Goal: Communication & Community: Answer question/provide support

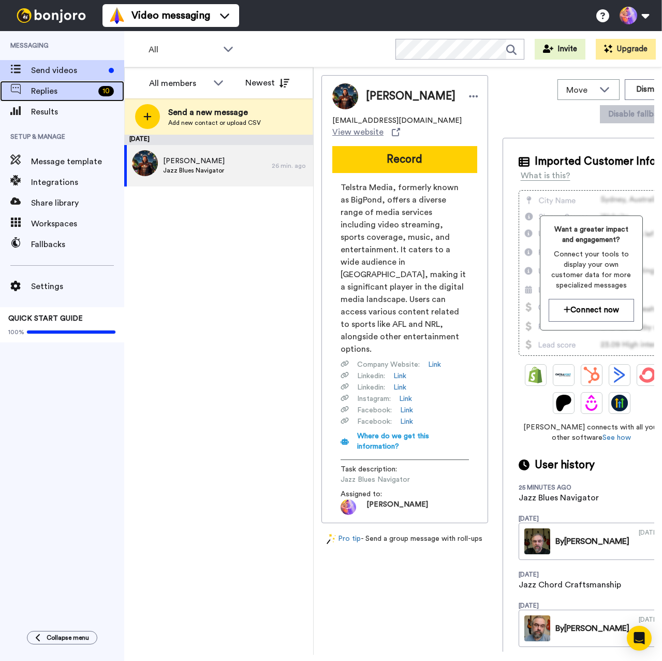
click at [39, 92] on span "Replies" at bounding box center [62, 91] width 63 height 12
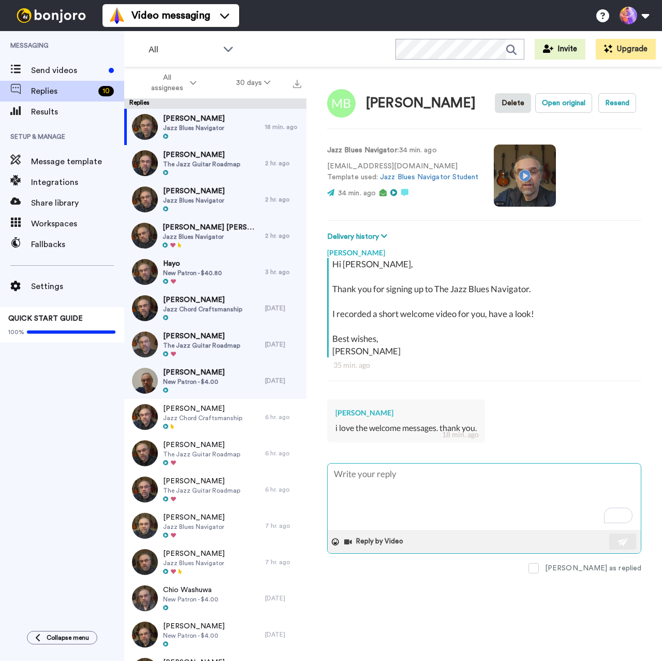
click at [407, 493] on textarea "To enrich screen reader interactions, please activate Accessibility in Grammarl…" at bounding box center [484, 496] width 313 height 66
click at [408, 485] on textarea "To enrich screen reader interactions, please activate Accessibility in Grammarl…" at bounding box center [484, 496] width 313 height 66
type textarea "x"
type textarea "S"
type textarea "x"
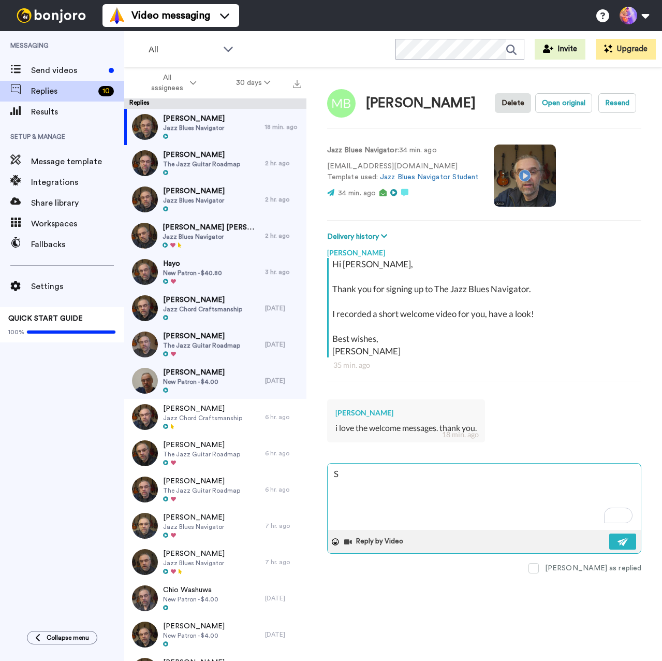
type textarea "Se"
type textarea "x"
type textarea "See"
type textarea "x"
type textarea "See"
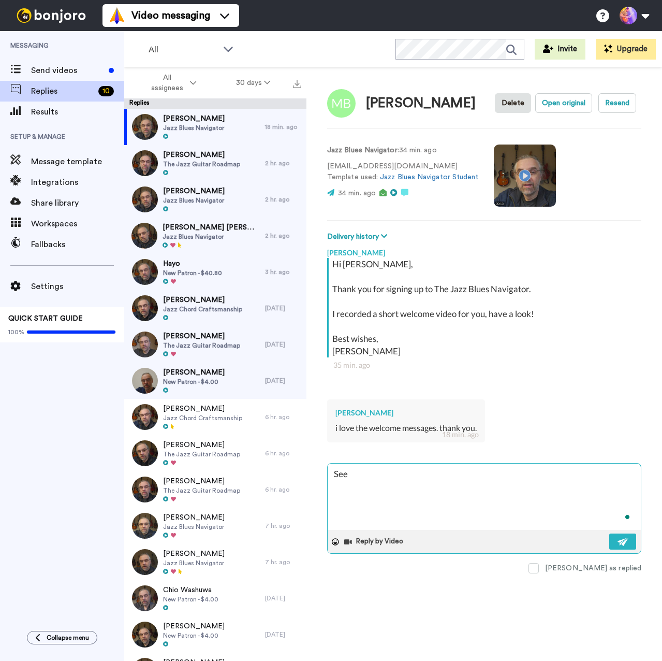
type textarea "x"
type textarea "See y"
type textarea "x"
type textarea "See yo"
type textarea "x"
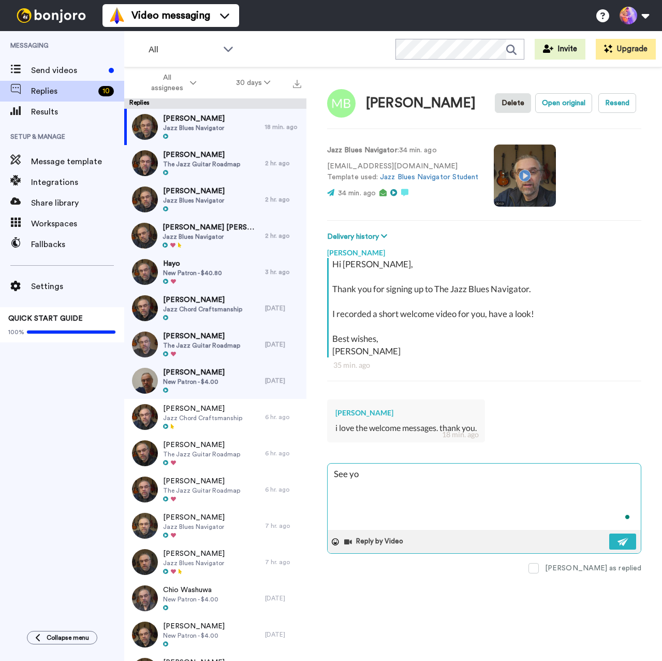
type textarea "See you"
type textarea "x"
type textarea "See you"
type textarea "x"
type textarea "See you i"
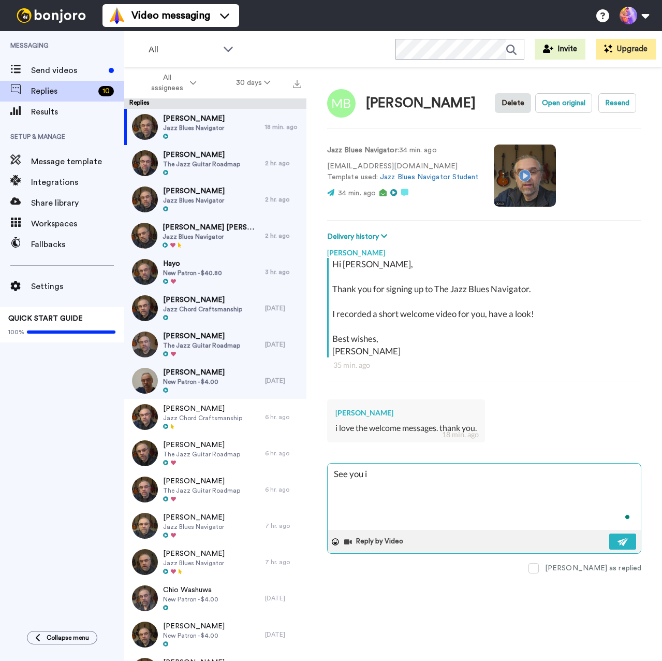
type textarea "x"
type textarea "See you in"
type textarea "x"
type textarea "See you in"
type textarea "x"
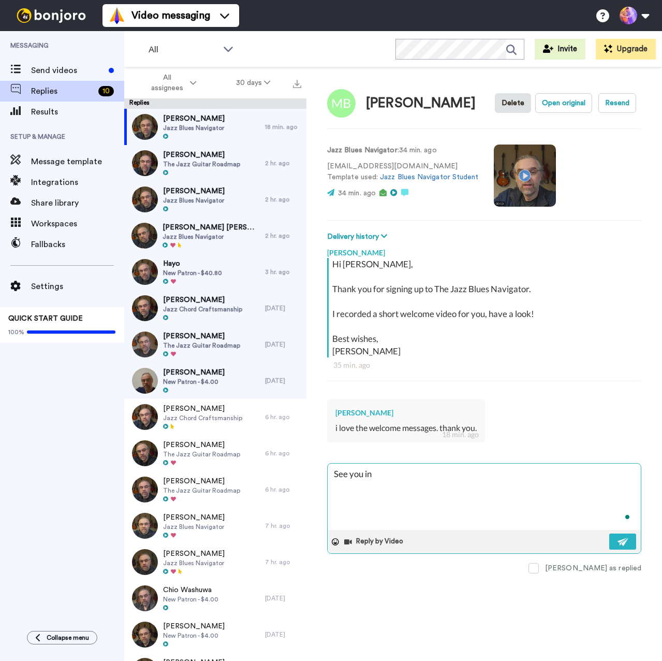
type textarea "See you in h"
type textarea "x"
type textarea "See you in he"
type textarea "x"
type textarea "See you in h"
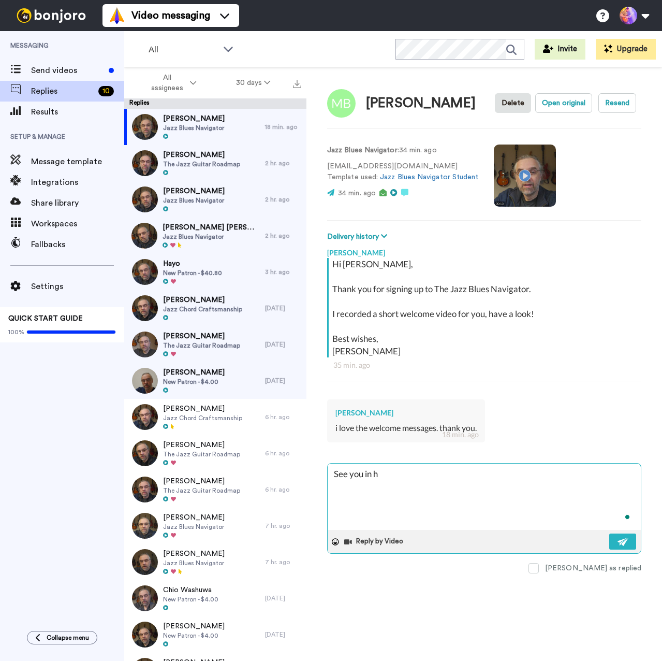
type textarea "x"
type textarea "See you in"
type textarea "x"
type textarea "See you in"
type textarea "x"
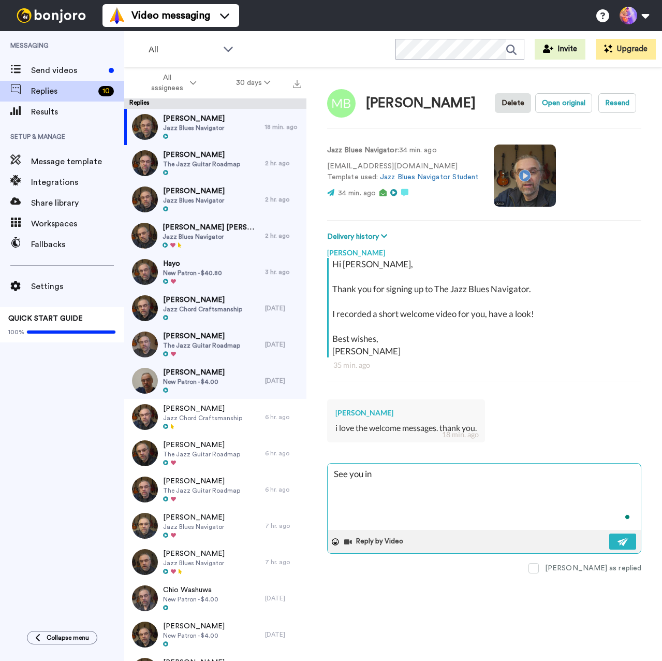
type textarea "T"
type textarea "x"
type textarea "Th"
type textarea "x"
type textarea "Tha"
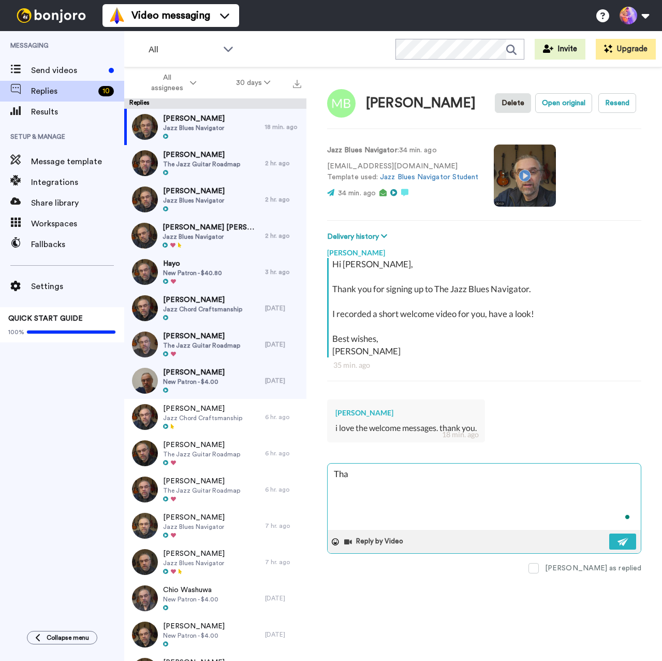
type textarea "x"
type textarea "Than"
type textarea "x"
type textarea "Thank"
type textarea "x"
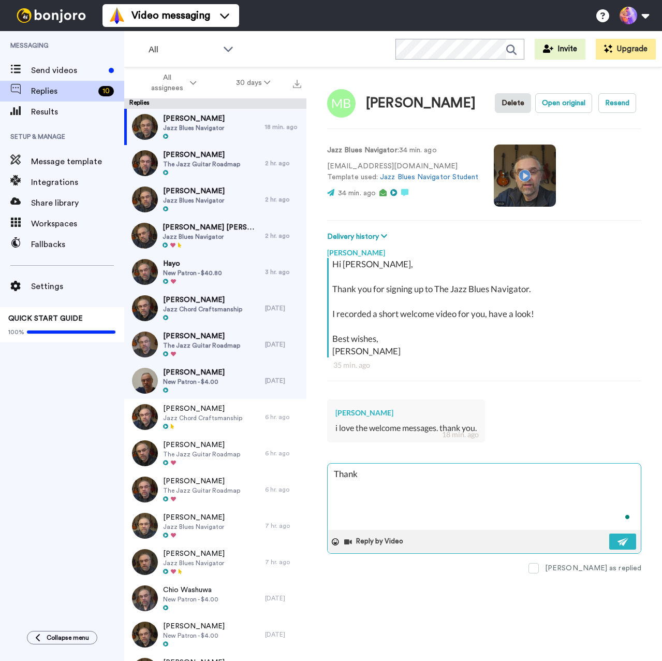
type textarea "Thanks"
type textarea "x"
type textarea "Thanks"
type textarea "x"
type textarea "Thanks M"
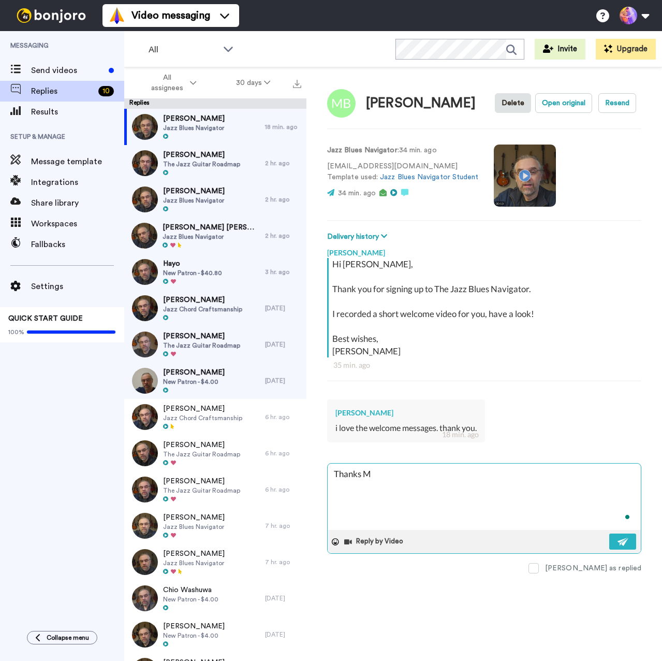
type textarea "x"
type textarea "Thanks MI"
type textarea "x"
type textarea "Thanks MIk"
type textarea "x"
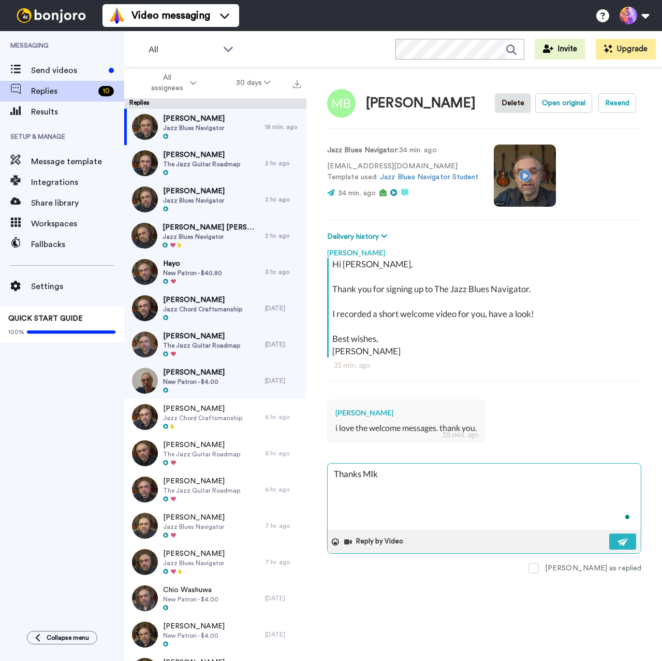
type textarea "Thanks MIke"
type textarea "x"
type textarea "Thanks MIke!"
type textarea "x"
type textarea "Thanks MIke"
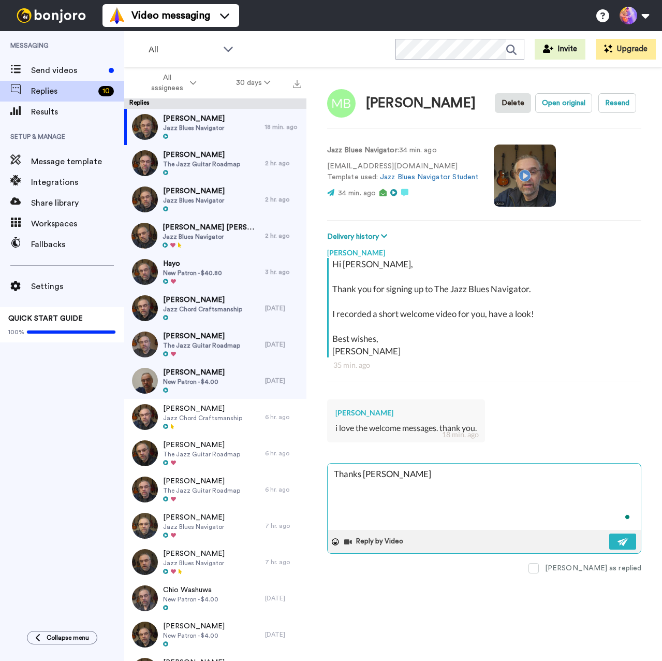
type textarea "x"
type textarea "Thanks MIk"
type textarea "x"
type textarea "Thanks MI"
type textarea "x"
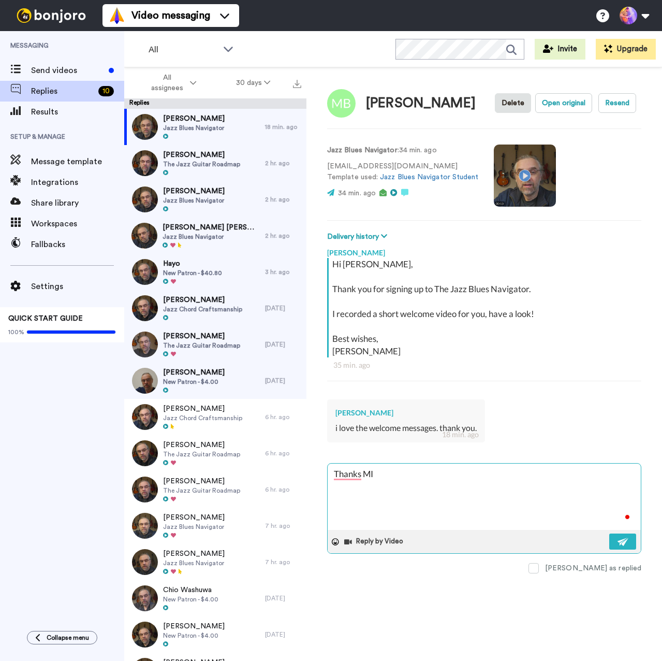
type textarea "Thanks M"
type textarea "x"
type textarea "Thanks Mi"
type textarea "x"
type textarea "Thanks Mik"
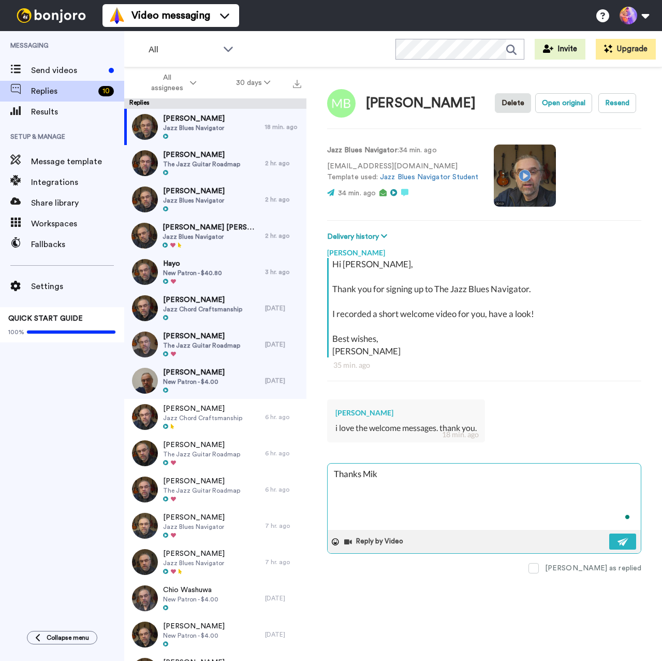
type textarea "x"
type textarea "Thanks Mike"
type textarea "x"
type textarea "Thanks Mike!"
type textarea "x"
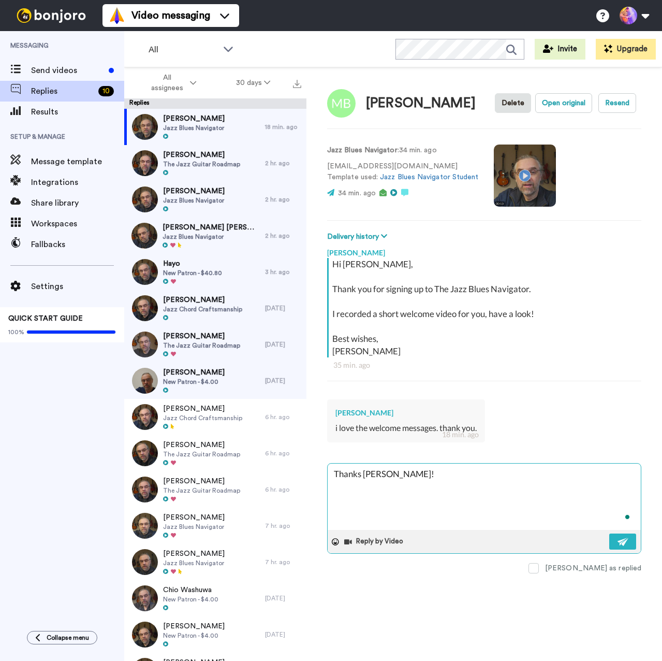
type textarea "Thanks Mike!"
type textarea "x"
type textarea "Thanks Mike! S"
type textarea "x"
type textarea "Thanks Mike! Se"
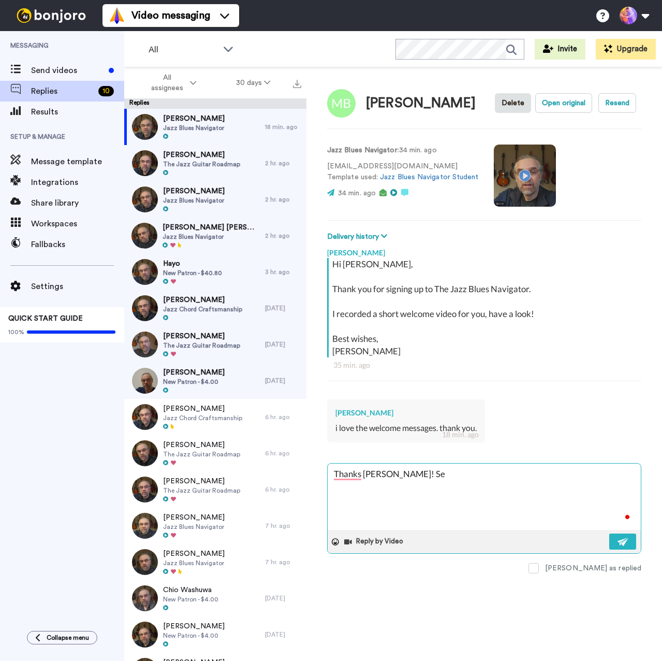
type textarea "x"
type textarea "Thanks Mike! See"
type textarea "x"
type textarea "Thanks Mike! See"
type textarea "x"
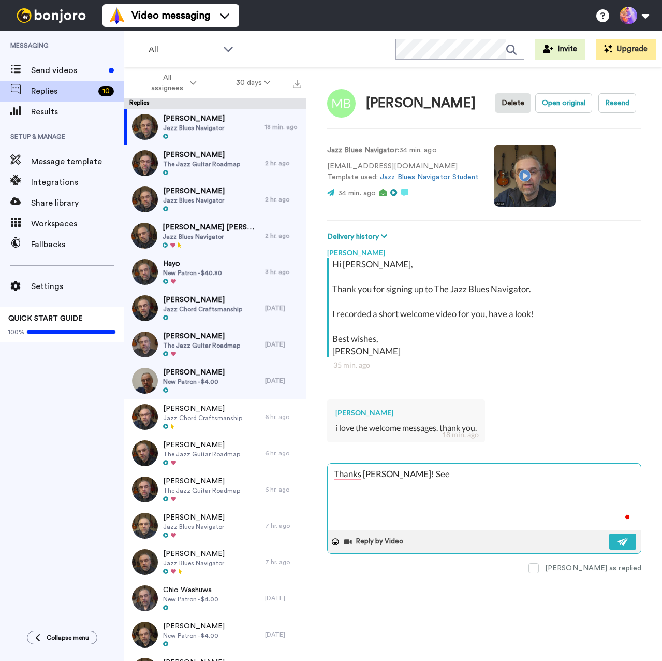
type textarea "Thanks Mike! See y"
type textarea "x"
type textarea "Thanks Mike! See yo"
type textarea "x"
type textarea "Thanks Mike! See you"
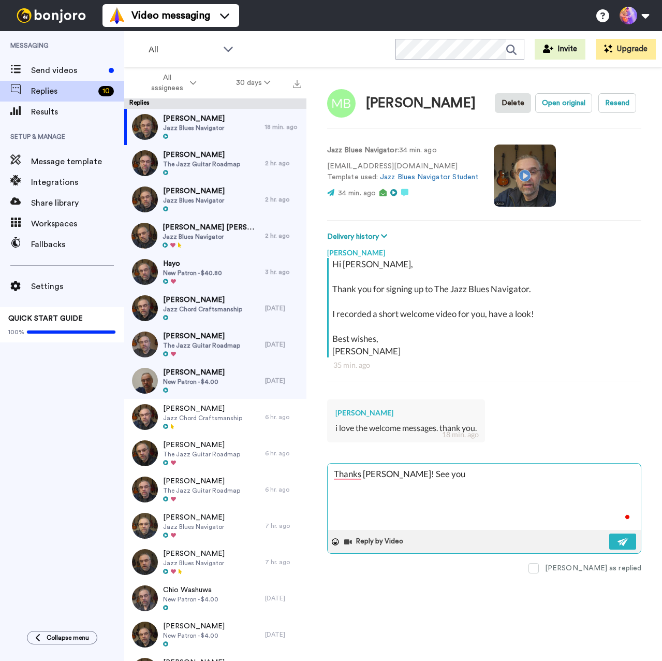
type textarea "x"
type textarea "Thanks Mike! See you"
type textarea "x"
type textarea "Thanks Mike! See you i"
type textarea "x"
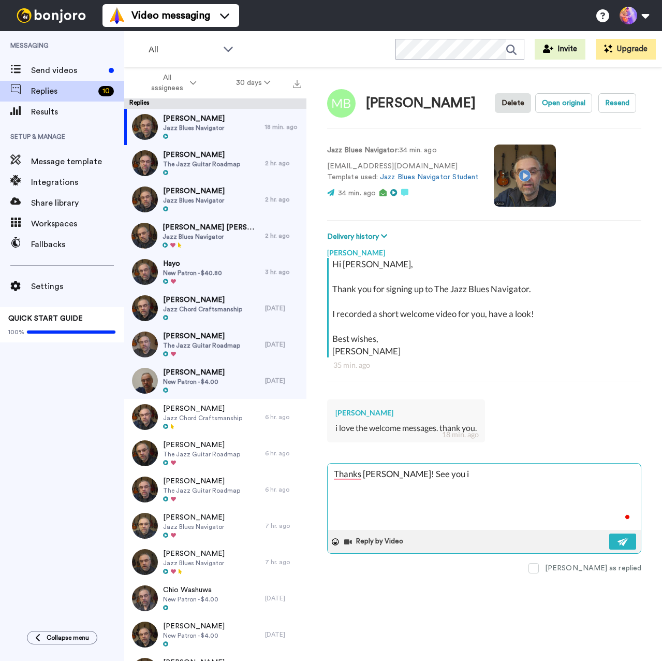
type textarea "Thanks Mike! See you in"
type textarea "x"
type textarea "Thanks Mike! See you in"
type textarea "x"
type textarea "Thanks Mike! See you in t"
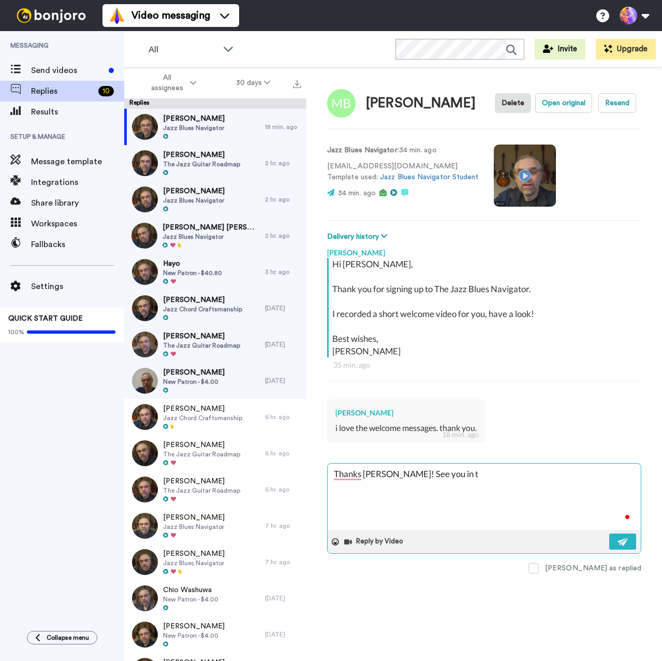
type textarea "x"
type textarea "Thanks Mike! See you in th"
type textarea "x"
type textarea "Thanks Mike! See you in the"
type textarea "x"
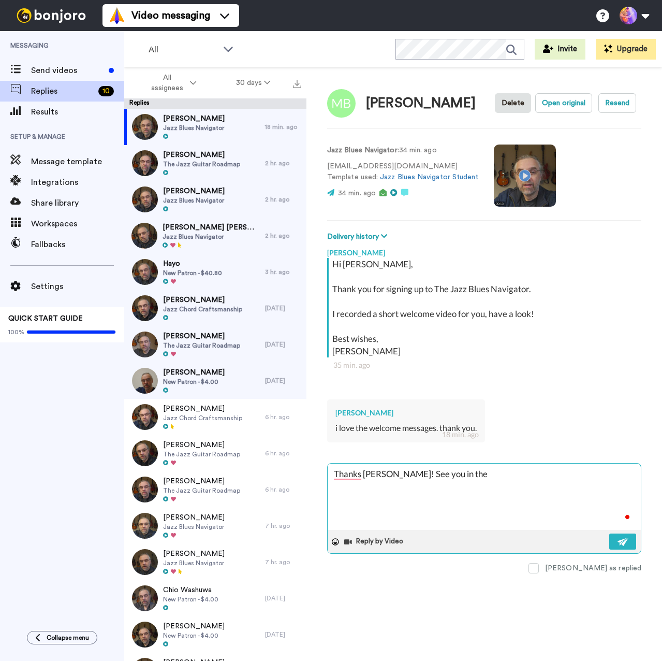
type textarea "Thanks Mike! See you in ther"
type textarea "x"
type textarea "Thanks Mike! See you in there"
type textarea "x"
type textarea "Thanks Mike! See you in there"
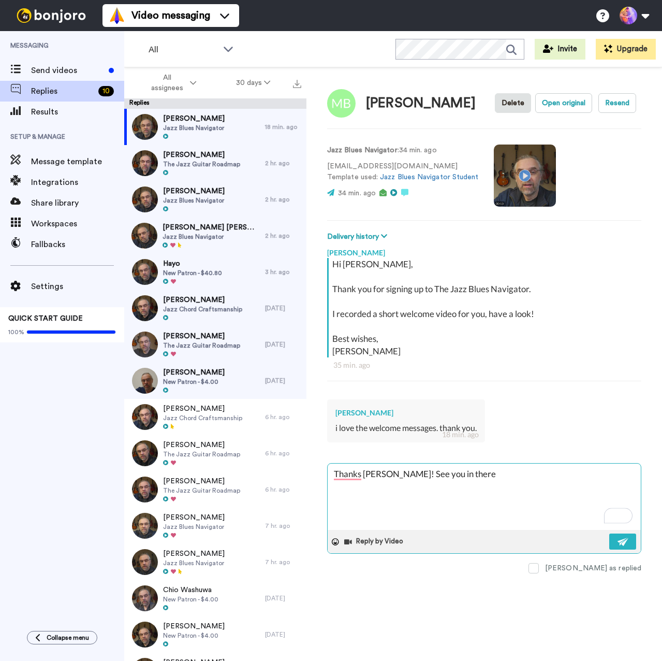
type textarea "x"
type textarea "Thanks Mike! See you in there 🙂"
type textarea "x"
type textarea "Thanks Mike! See you in there 🙂"
click at [628, 545] on img at bounding box center [623, 541] width 11 height 8
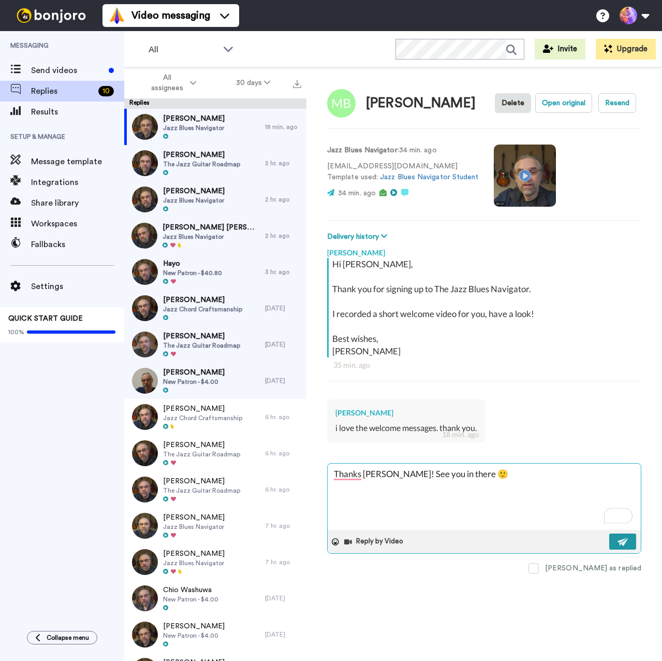
type textarea "x"
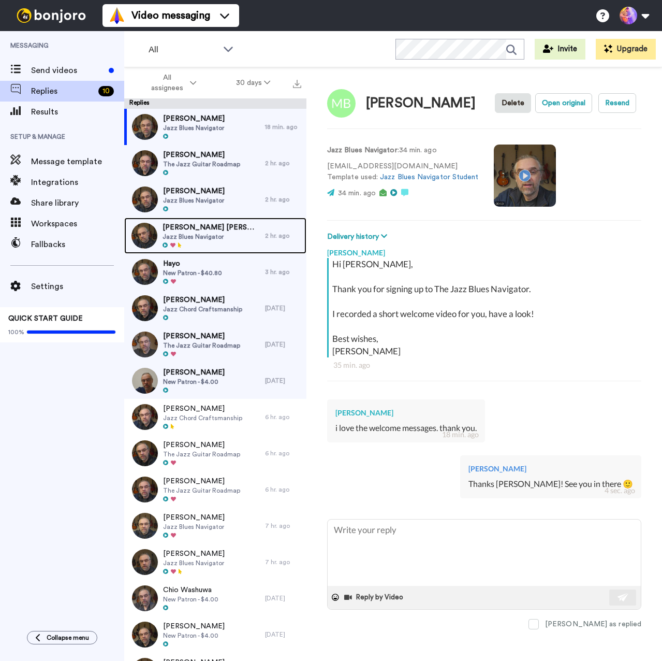
click at [242, 249] on div "Henriette Nering bogel Jazz Blues Navigator" at bounding box center [194, 235] width 141 height 36
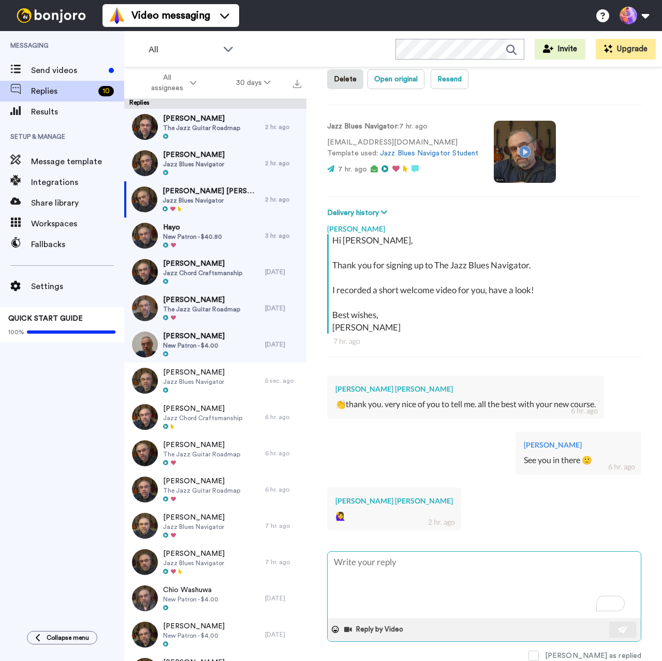
scroll to position [59, 0]
click at [539, 650] on span at bounding box center [534, 655] width 10 height 10
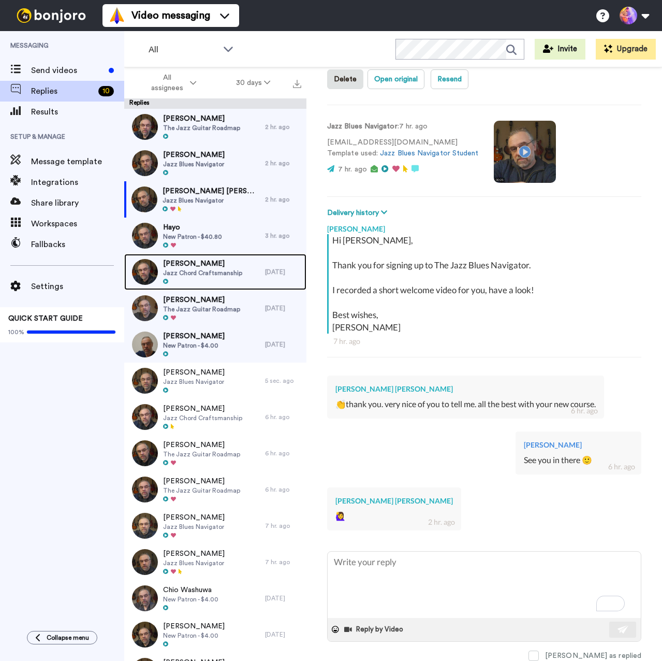
click at [194, 270] on span "Jazz Chord Craftsmanship" at bounding box center [202, 273] width 79 height 8
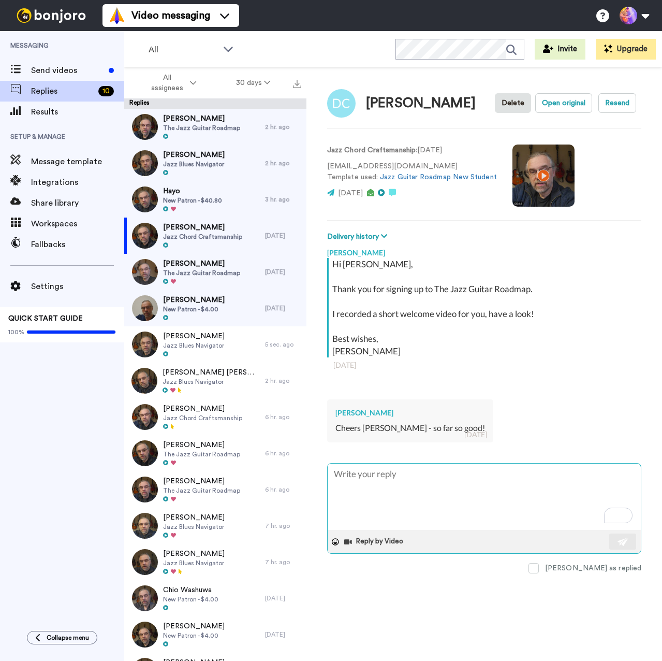
click at [470, 492] on textarea "To enrich screen reader interactions, please activate Accessibility in Grammarl…" at bounding box center [484, 496] width 313 height 66
type textarea "x"
type textarea "G"
type textarea "x"
type textarea "Gr"
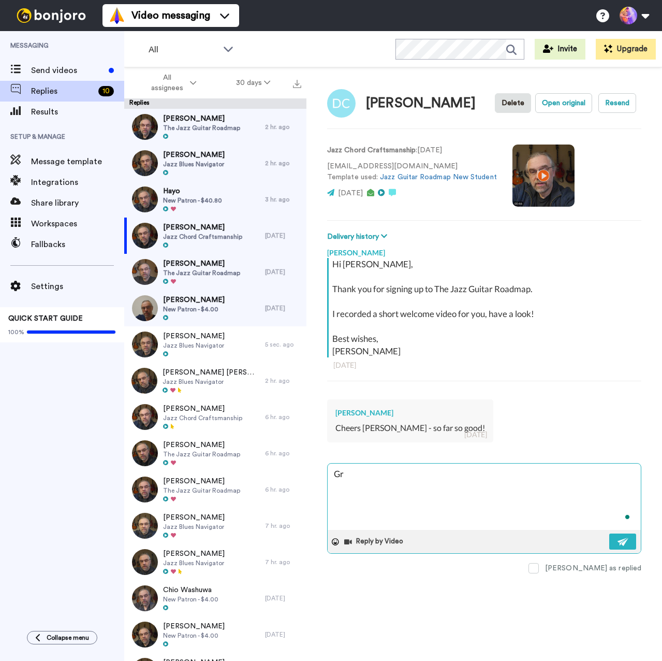
type textarea "x"
type textarea "Gre"
type textarea "x"
type textarea "Grea"
type textarea "x"
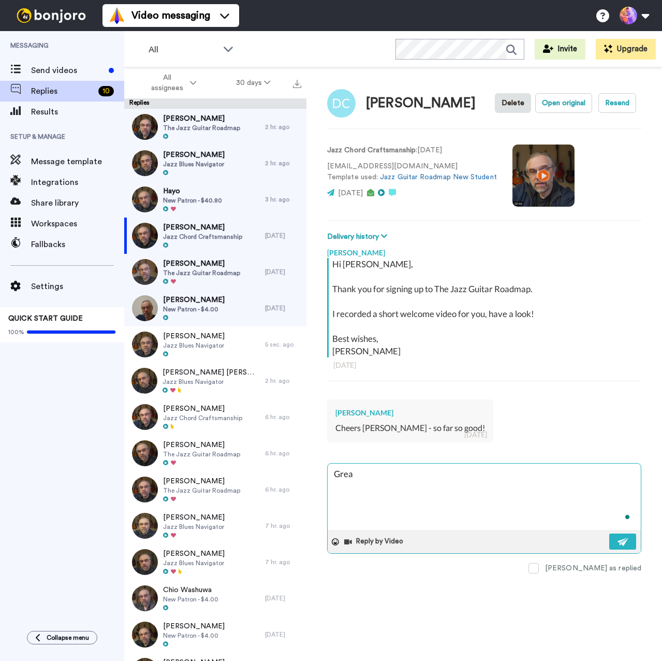
type textarea "Great"
type textarea "x"
type textarea "Great!"
type textarea "x"
type textarea "Great!"
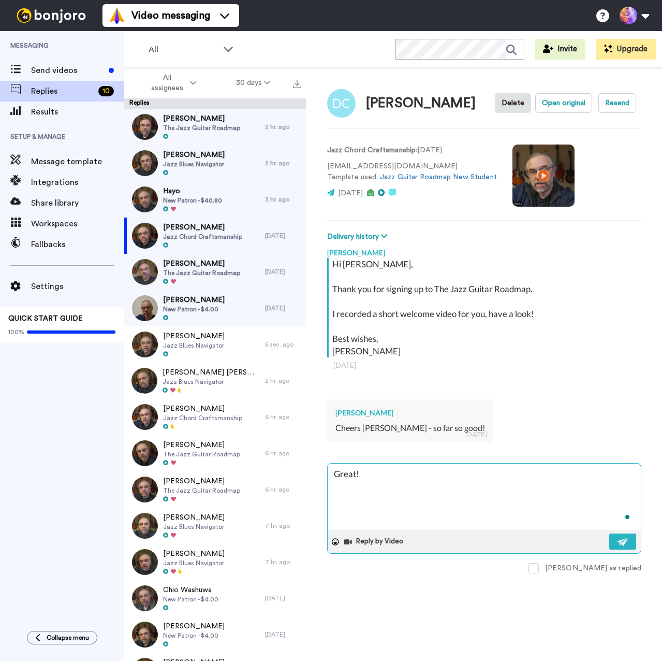
type textarea "x"
type textarea "Great! S"
type textarea "x"
type textarea "Great! Se"
type textarea "x"
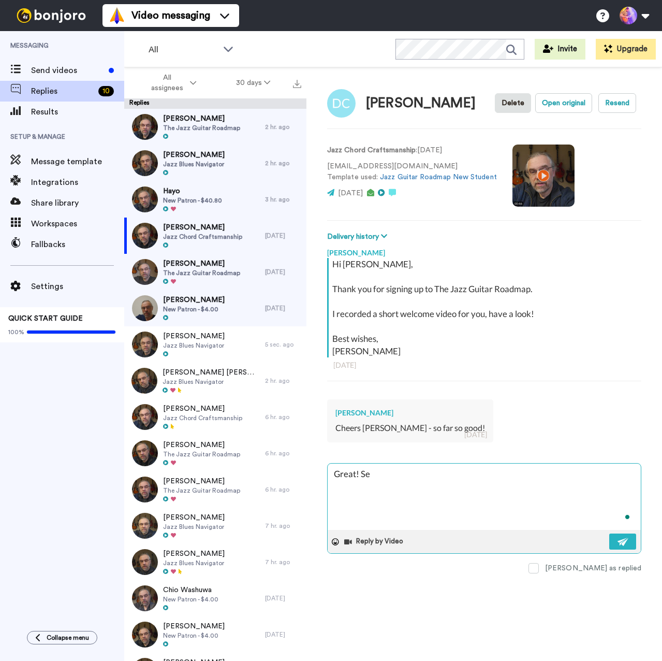
type textarea "Great! See"
type textarea "x"
type textarea "Great! See"
type textarea "x"
type textarea "Great! See y"
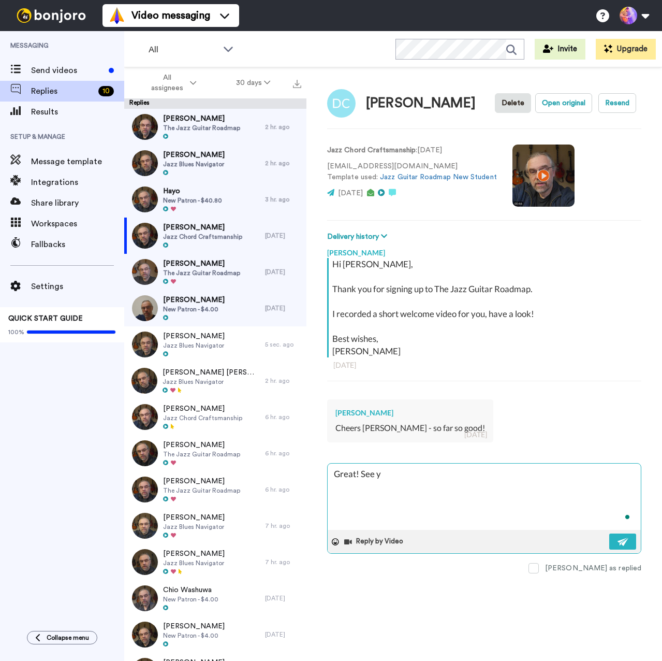
type textarea "x"
type textarea "Great! See yo"
type textarea "x"
type textarea "Great! See you"
type textarea "x"
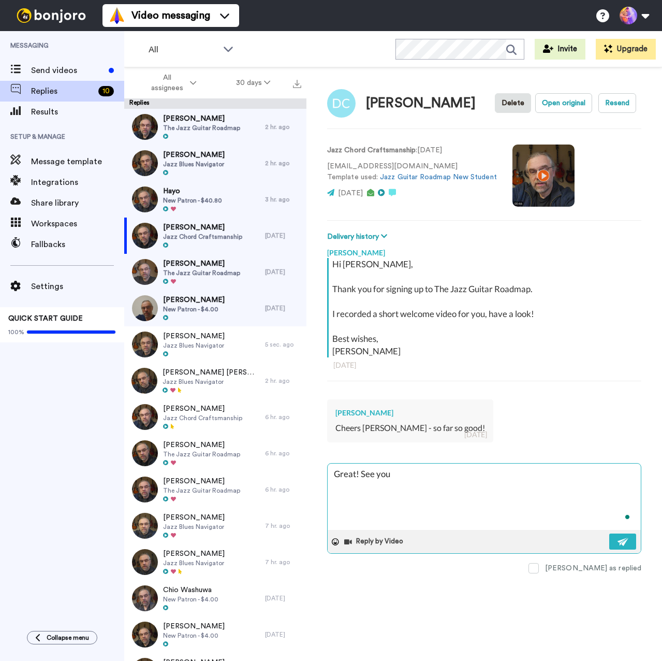
type textarea "Great! See you"
type textarea "x"
type textarea "Great! See you i"
type textarea "x"
type textarea "Great! See you in"
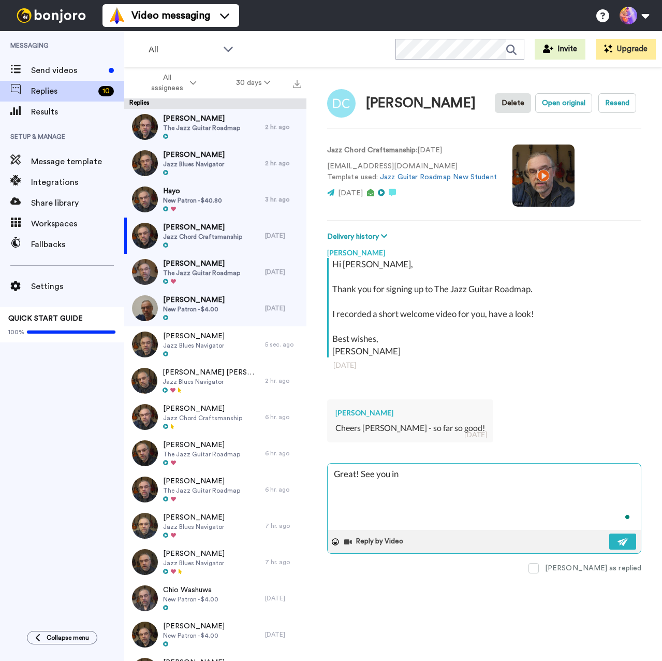
type textarea "x"
type textarea "Great! See you in"
type textarea "x"
type textarea "Great! See you in t"
type textarea "x"
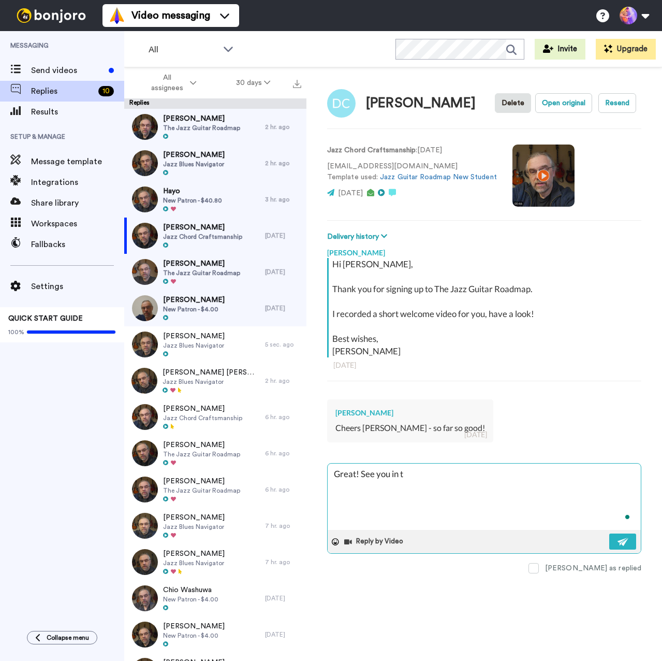
type textarea "Great! See you in te"
type textarea "x"
type textarea "Great! See you in teh"
type textarea "x"
type textarea "Great! See you in tehr"
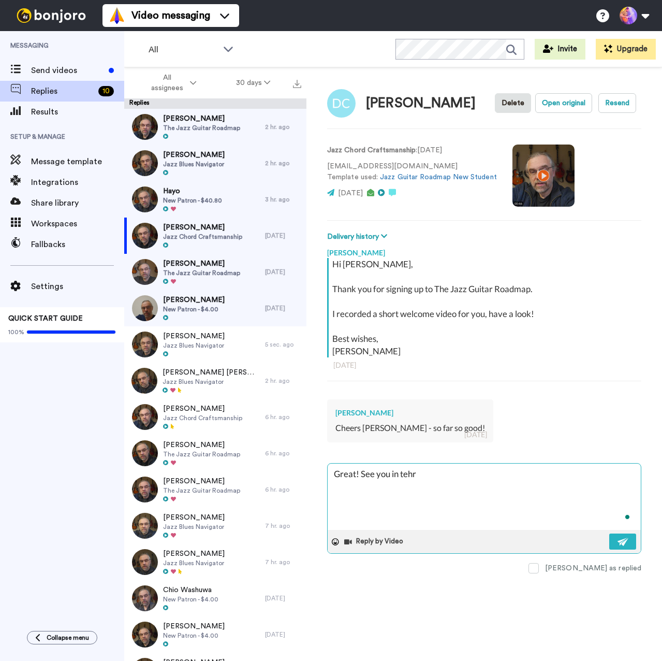
type textarea "x"
type textarea "Great! See you in tehre"
type textarea "x"
type textarea "Great! See you in tehr"
type textarea "x"
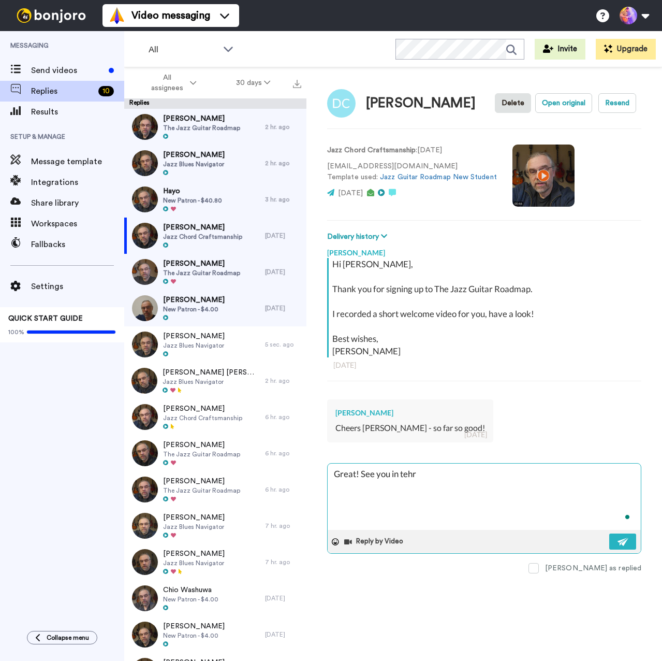
type textarea "Great! See you in teh"
type textarea "x"
type textarea "Great! See you in te"
type textarea "x"
type textarea "Great! See you in t"
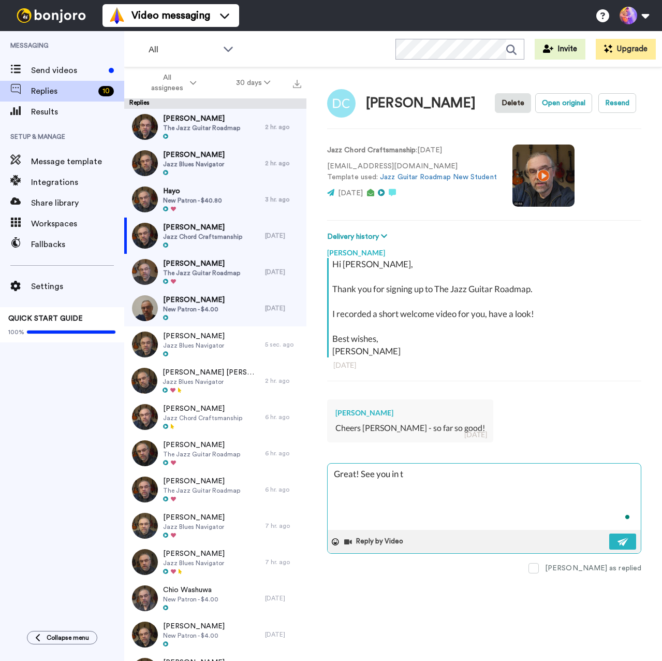
type textarea "x"
type textarea "Great! See you in th"
type textarea "x"
type textarea "Great! See you in the"
type textarea "x"
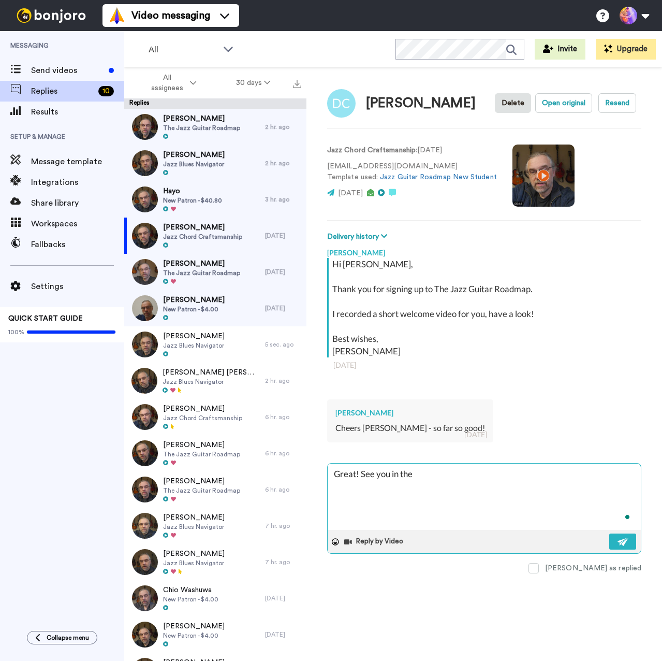
type textarea "Great! See you in ther"
type textarea "x"
type textarea "Great! See you in there"
type textarea "x"
type textarea "Great! See you in there"
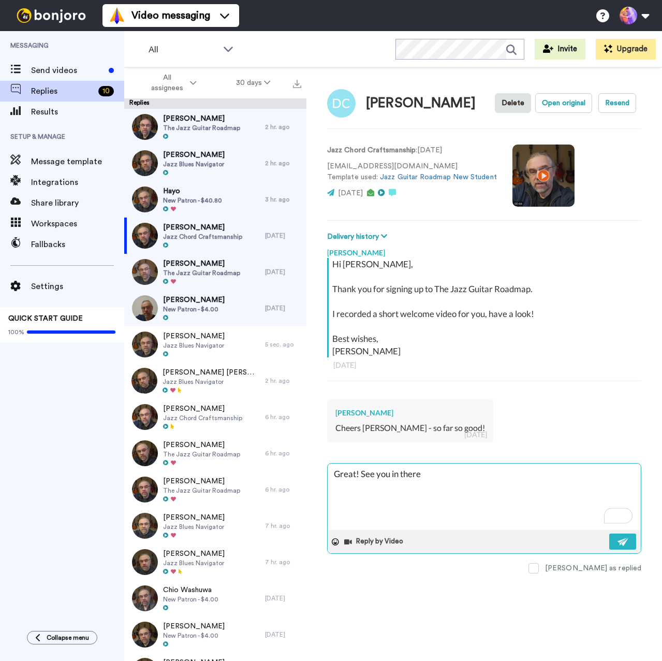
type textarea "x"
type textarea "Great! See you in there 🙂"
type textarea "x"
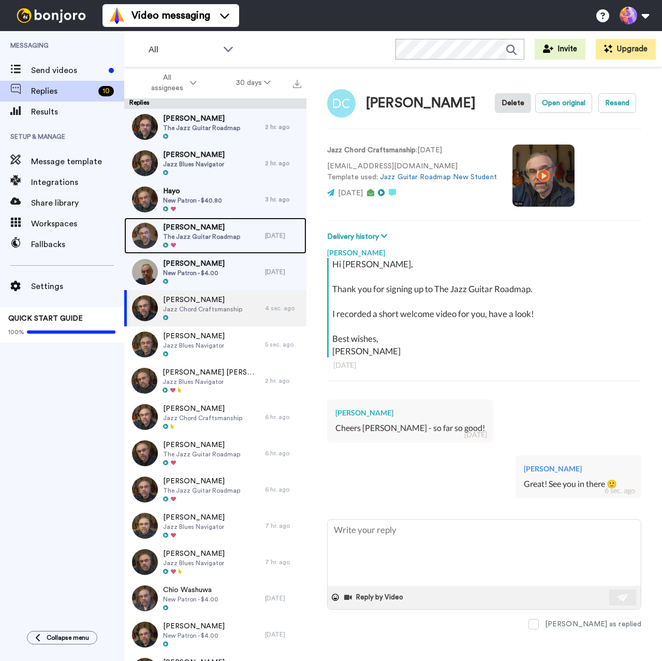
click at [224, 227] on span "Berislav Santic" at bounding box center [201, 227] width 77 height 10
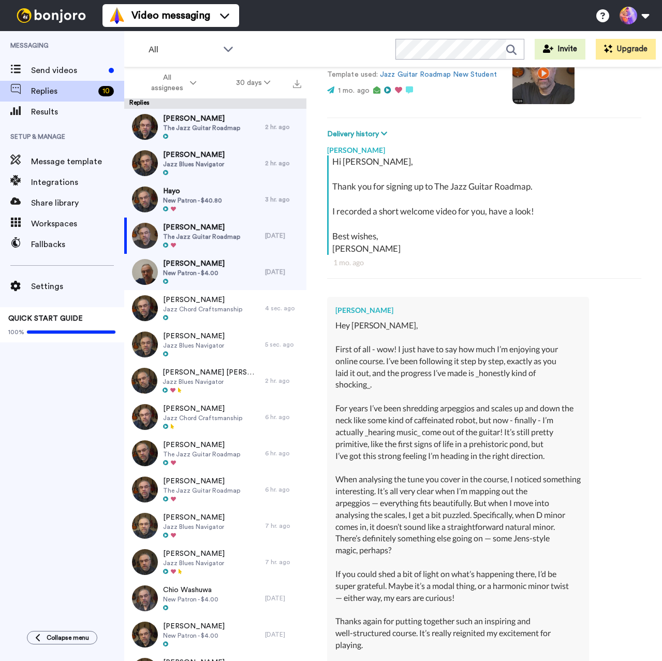
scroll to position [102, 0]
click at [247, 205] on div "Hayo New Patron - $40.80" at bounding box center [194, 199] width 141 height 36
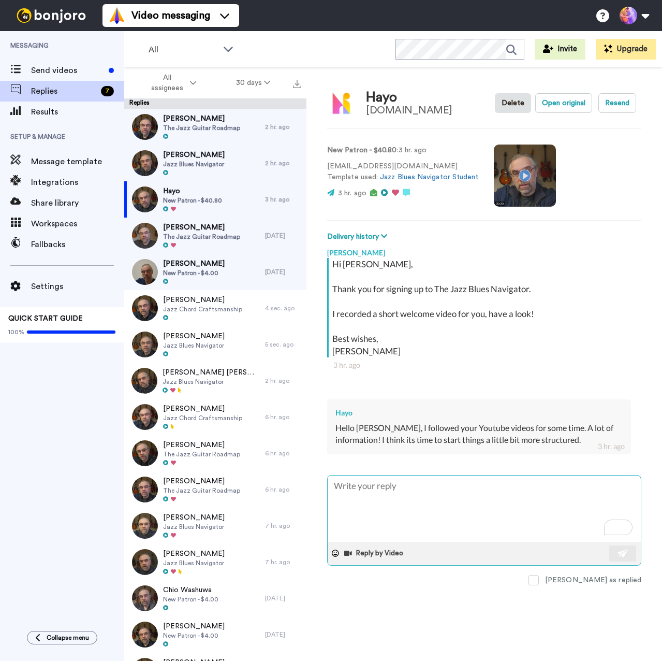
click at [384, 492] on textarea "To enrich screen reader interactions, please activate Accessibility in Grammarl…" at bounding box center [484, 508] width 313 height 66
click at [426, 492] on textarea "To enrich screen reader interactions, please activate Accessibility in Grammarl…" at bounding box center [484, 508] width 313 height 66
click at [380, 486] on textarea "To enrich screen reader interactions, please activate Accessibility in Grammarl…" at bounding box center [484, 508] width 313 height 66
type textarea "x"
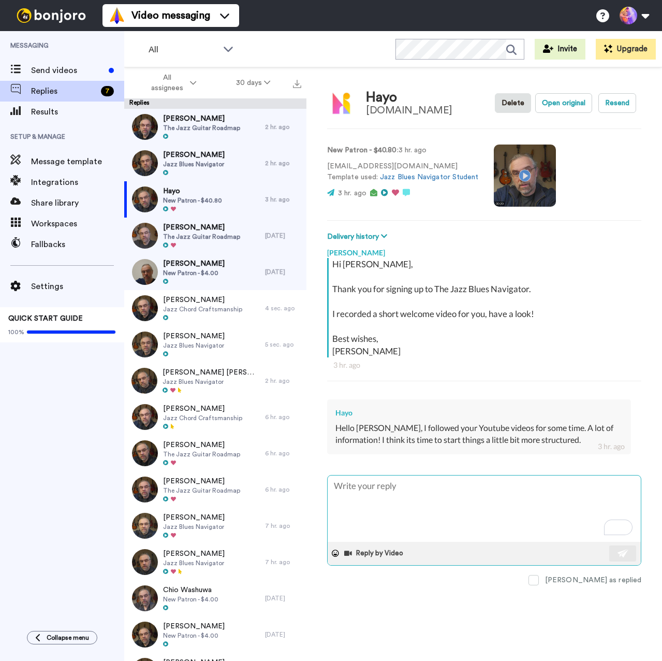
type textarea "G"
type textarea "x"
type textarea "Gr"
type textarea "x"
type textarea "Gre"
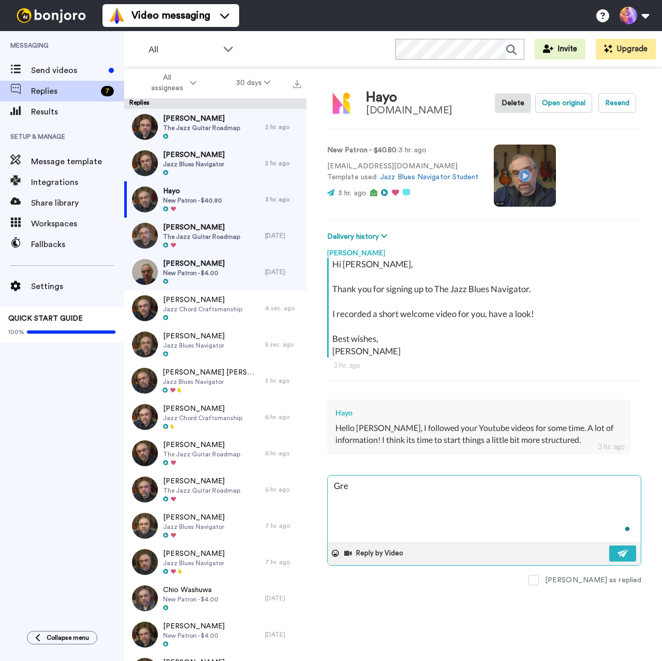
type textarea "x"
type textarea "Grea"
type textarea "x"
type textarea "Great"
type textarea "x"
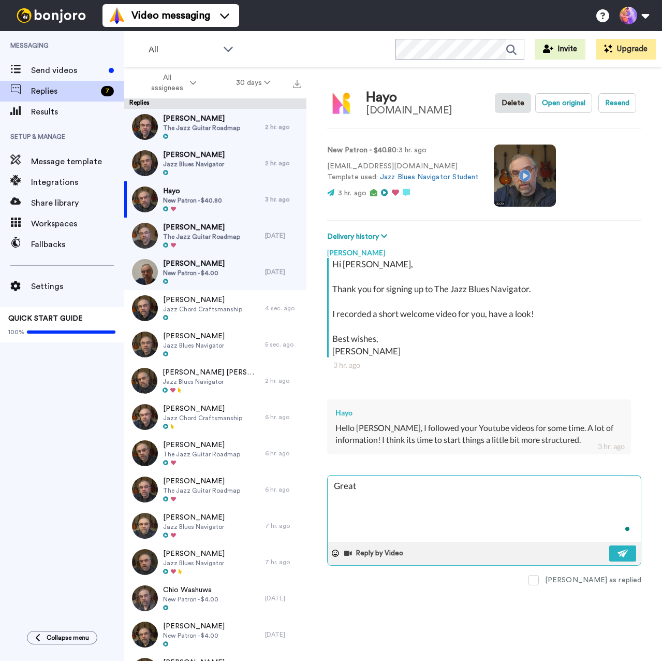
type textarea "Great!"
type textarea "x"
type textarea "Great!"
type textarea "x"
type textarea "Great! S"
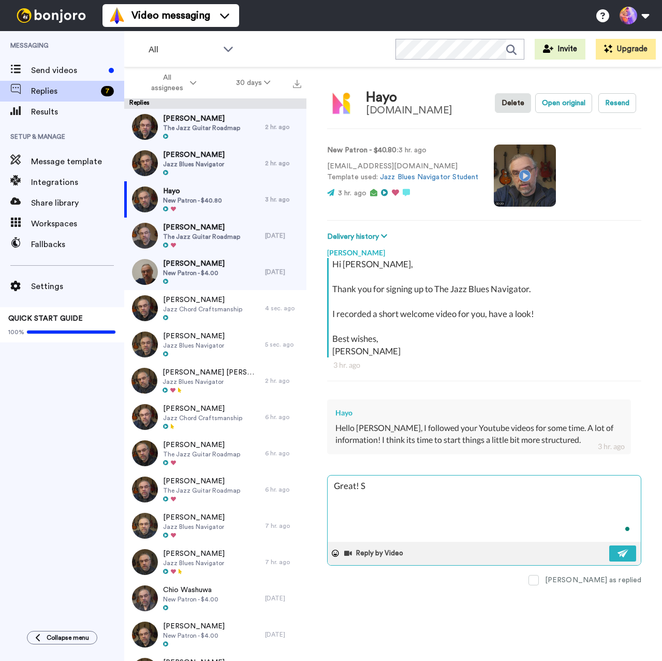
type textarea "x"
type textarea "Great! Se"
click at [630, 554] on button at bounding box center [622, 553] width 27 height 16
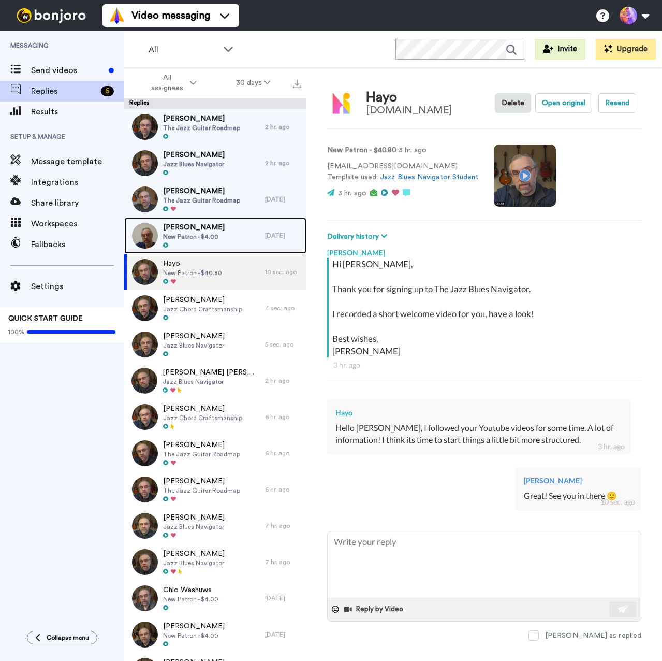
click at [206, 246] on div at bounding box center [194, 245] width 62 height 7
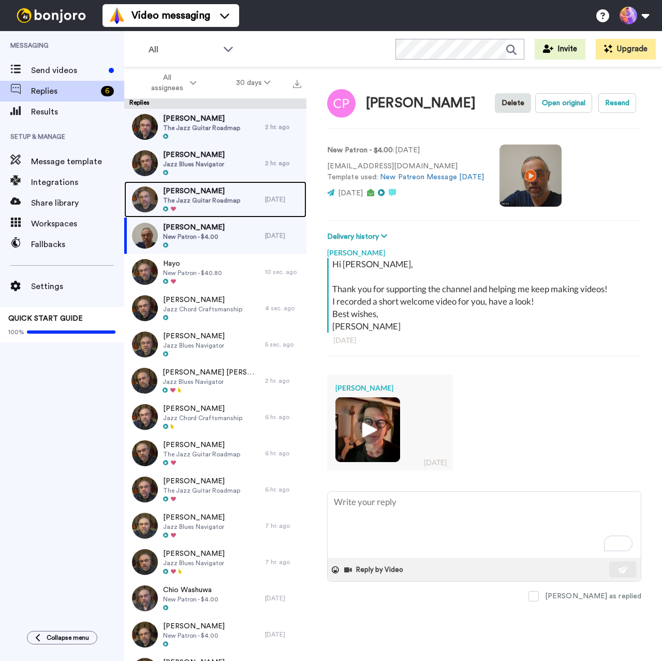
click at [236, 199] on div "Berislav Santic The Jazz Guitar Roadmap" at bounding box center [194, 199] width 141 height 36
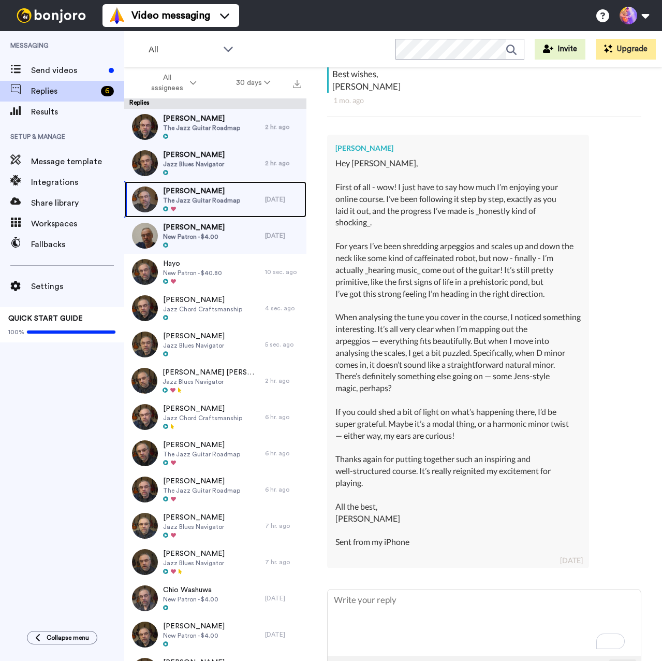
scroll to position [206, 0]
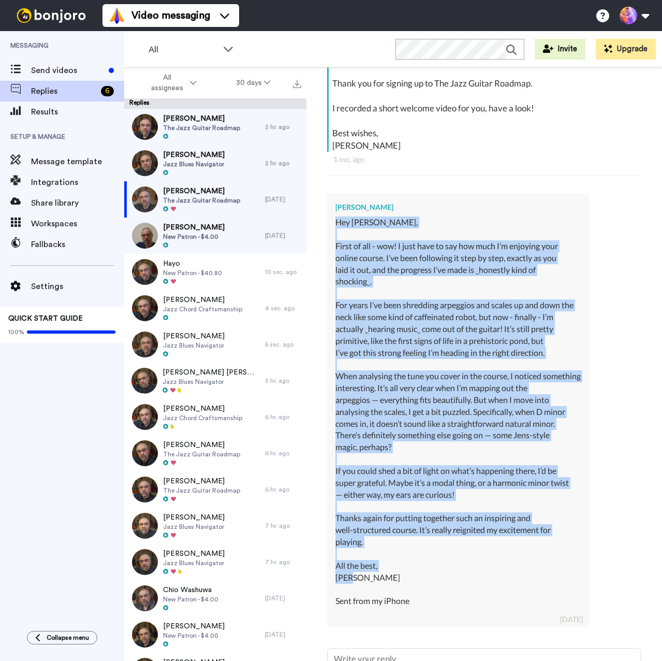
drag, startPoint x: 365, startPoint y: 577, endPoint x: 331, endPoint y: 227, distance: 351.6
click at [331, 227] on div "Berislav Santic Hey Jens, First of all - wow! I just have to say how much I’m e…" at bounding box center [458, 410] width 262 height 433
copy div "Hey Jens, First of all - wow! I just have to say how much I’m enjoying your onl…"
click at [467, 577] on div "Hey Jens, First of all - wow! I just have to say how much I’m enjoying your onl…" at bounding box center [458, 417] width 245 height 402
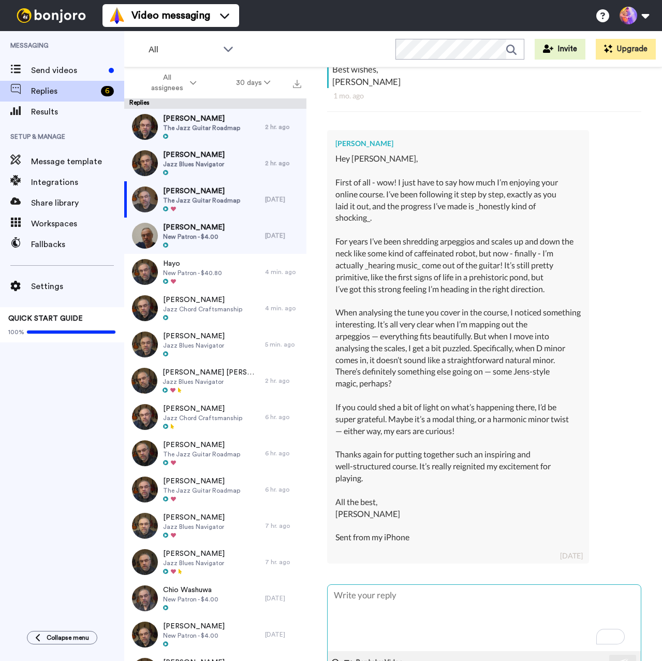
scroll to position [309, 0]
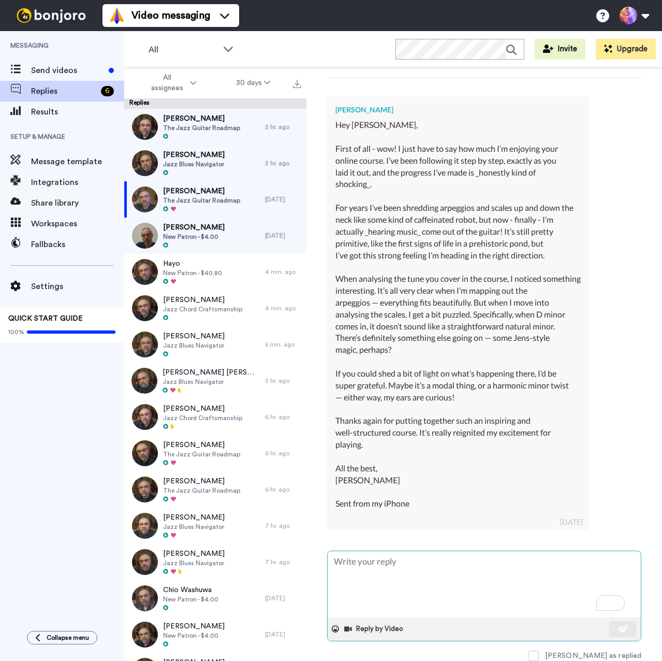
click at [387, 581] on textarea "To enrich screen reader interactions, please activate Accessibility in Grammarl…" at bounding box center [484, 584] width 313 height 66
click at [409, 595] on textarea "Hi Bero, The song is in C major, so the Dm7 is the II chord in C major. The son…" at bounding box center [484, 584] width 313 height 66
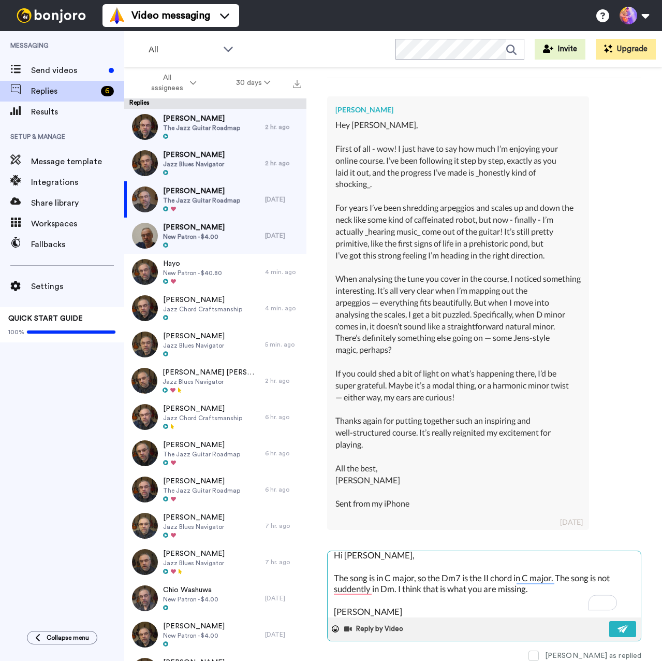
scroll to position [4, 0]
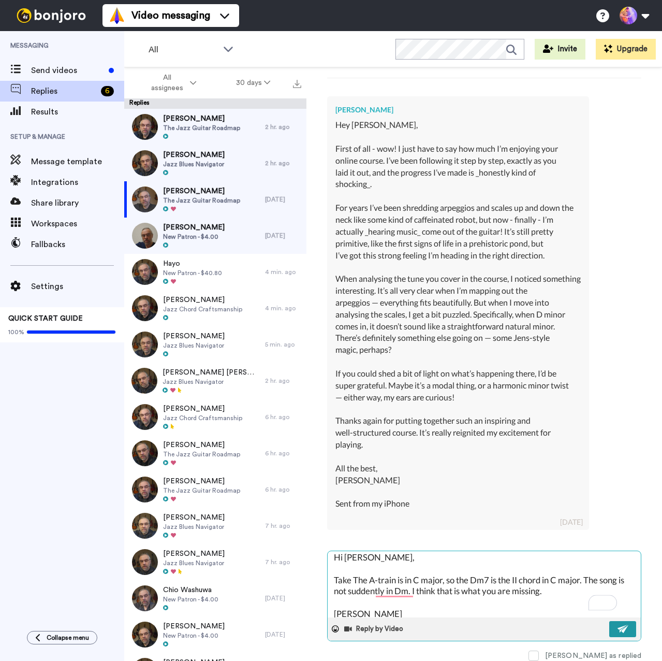
click at [617, 628] on button at bounding box center [622, 629] width 27 height 16
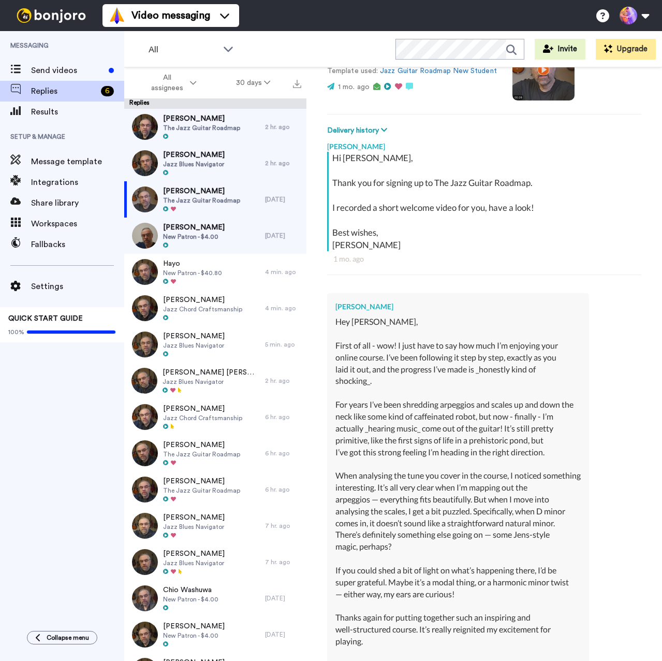
scroll to position [102, 0]
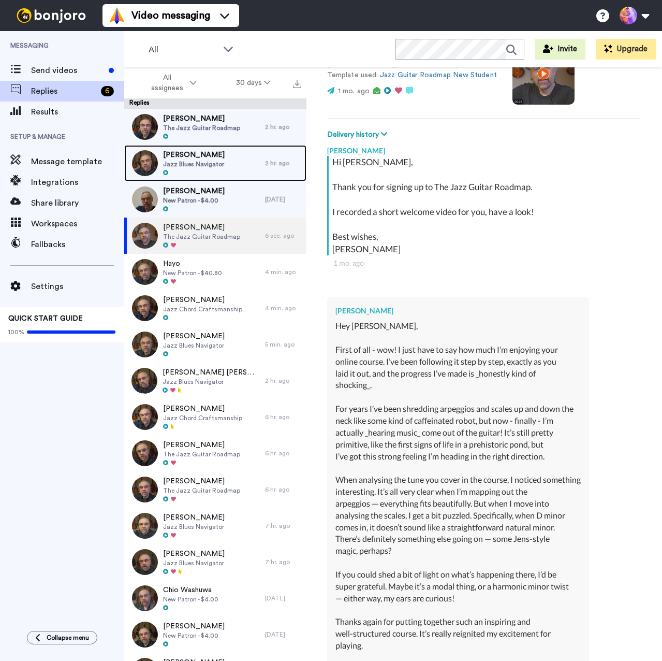
click at [210, 167] on span "Jazz Blues Navigator" at bounding box center [194, 164] width 62 height 8
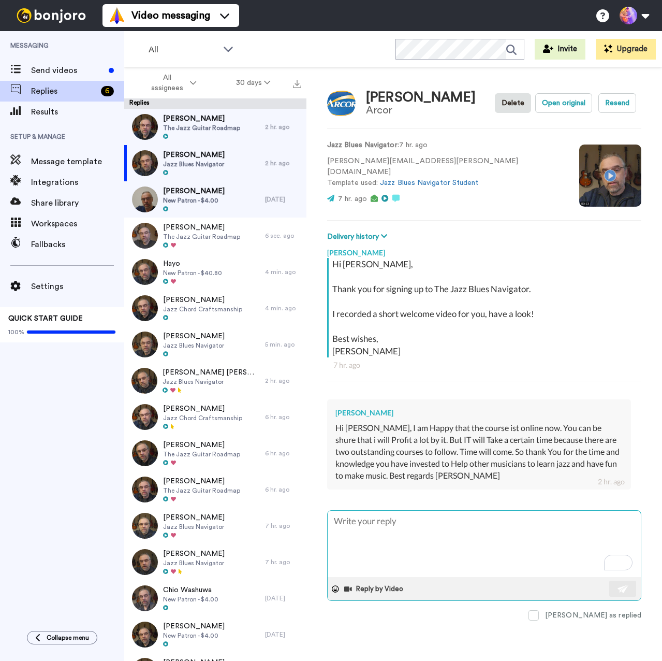
click at [417, 566] on textarea "To enrich screen reader interactions, please activate Accessibility in Grammarl…" at bounding box center [484, 544] width 313 height 66
click at [417, 565] on textarea "To enrich screen reader interactions, please activate Accessibility in Grammarl…" at bounding box center [484, 544] width 313 height 66
click at [427, 548] on textarea "To enrich screen reader interactions, please activate Accessibility in Grammarl…" at bounding box center [484, 544] width 313 height 66
click at [427, 546] on textarea "To enrich screen reader interactions, please activate Accessibility in Grammarl…" at bounding box center [484, 544] width 313 height 66
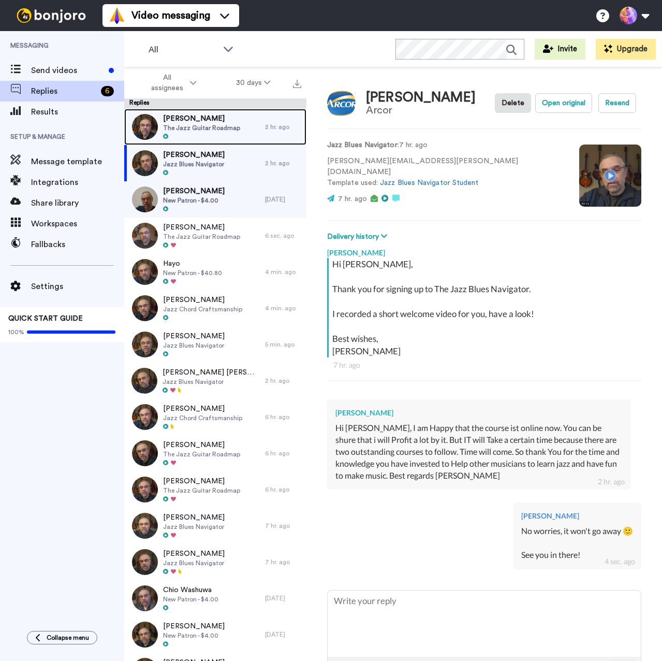
click at [225, 136] on div at bounding box center [201, 136] width 77 height 7
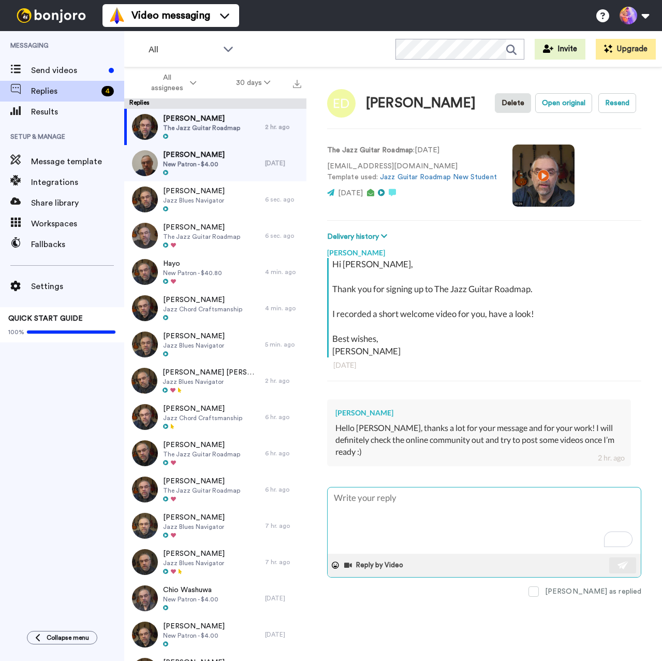
click at [449, 523] on textarea "To enrich screen reader interactions, please activate Accessibility in Grammarl…" at bounding box center [484, 520] width 313 height 66
click at [465, 522] on textarea "To enrich screen reader interactions, please activate Accessibility in Grammarl…" at bounding box center [484, 520] width 313 height 66
click at [625, 569] on img at bounding box center [623, 565] width 11 height 8
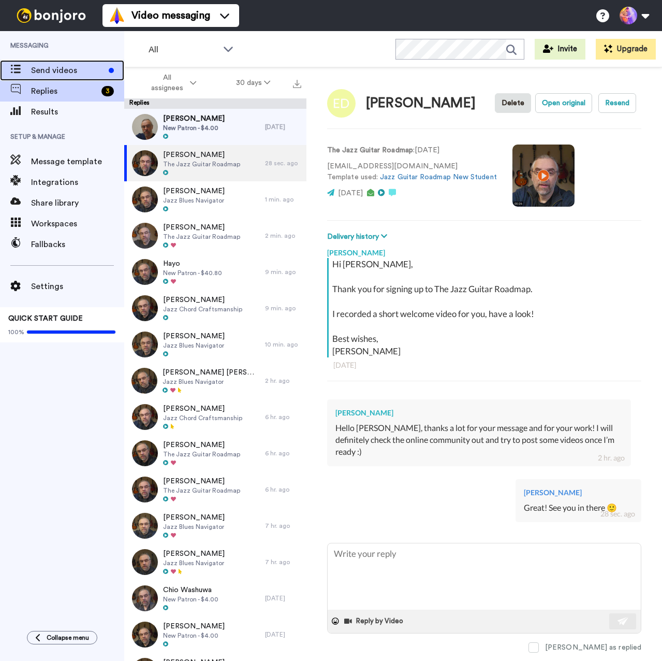
click at [68, 68] on span "Send videos" at bounding box center [68, 70] width 74 height 12
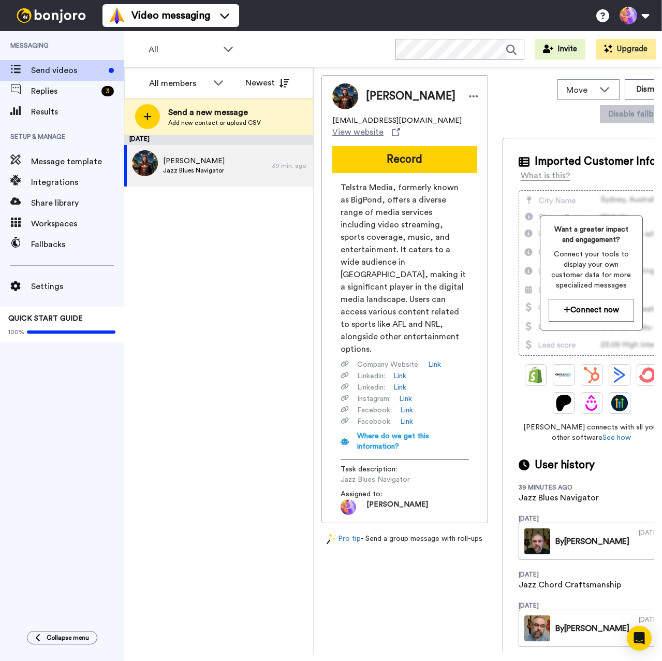
click at [198, 265] on div "October 11 Grahame Miller Jazz Blues Navigator 39 min. ago" at bounding box center [218, 395] width 189 height 520
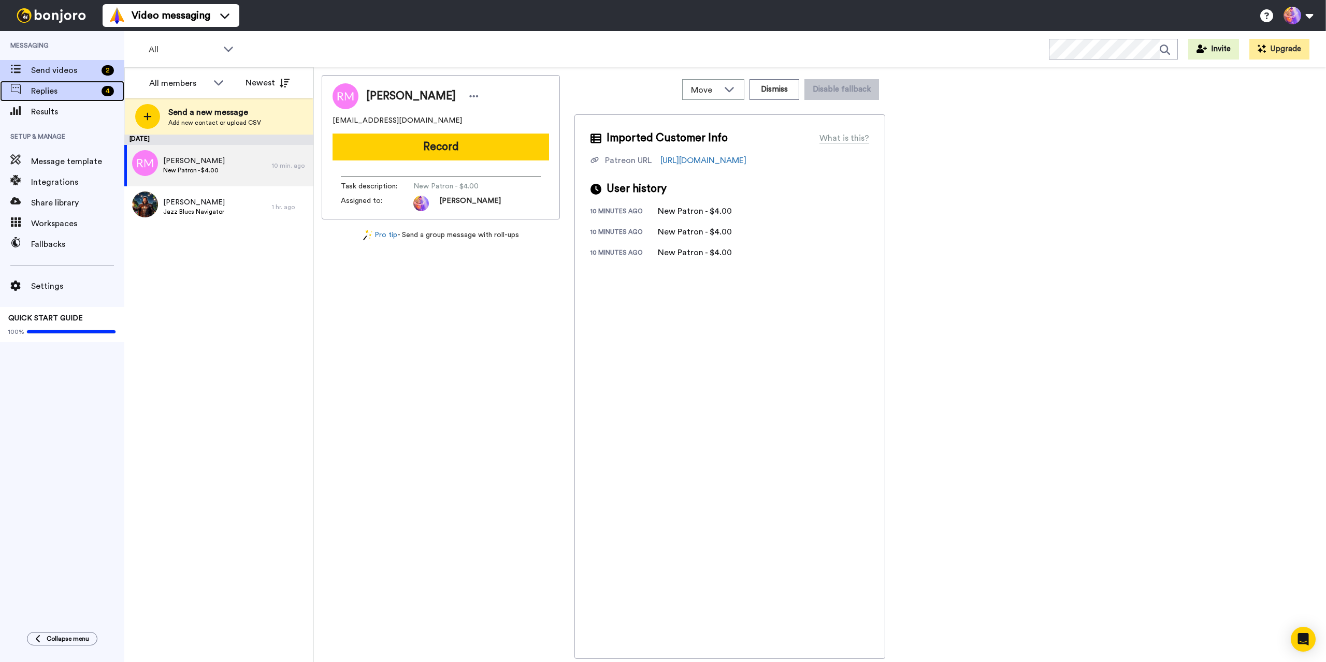
click at [49, 90] on span "Replies" at bounding box center [64, 91] width 66 height 12
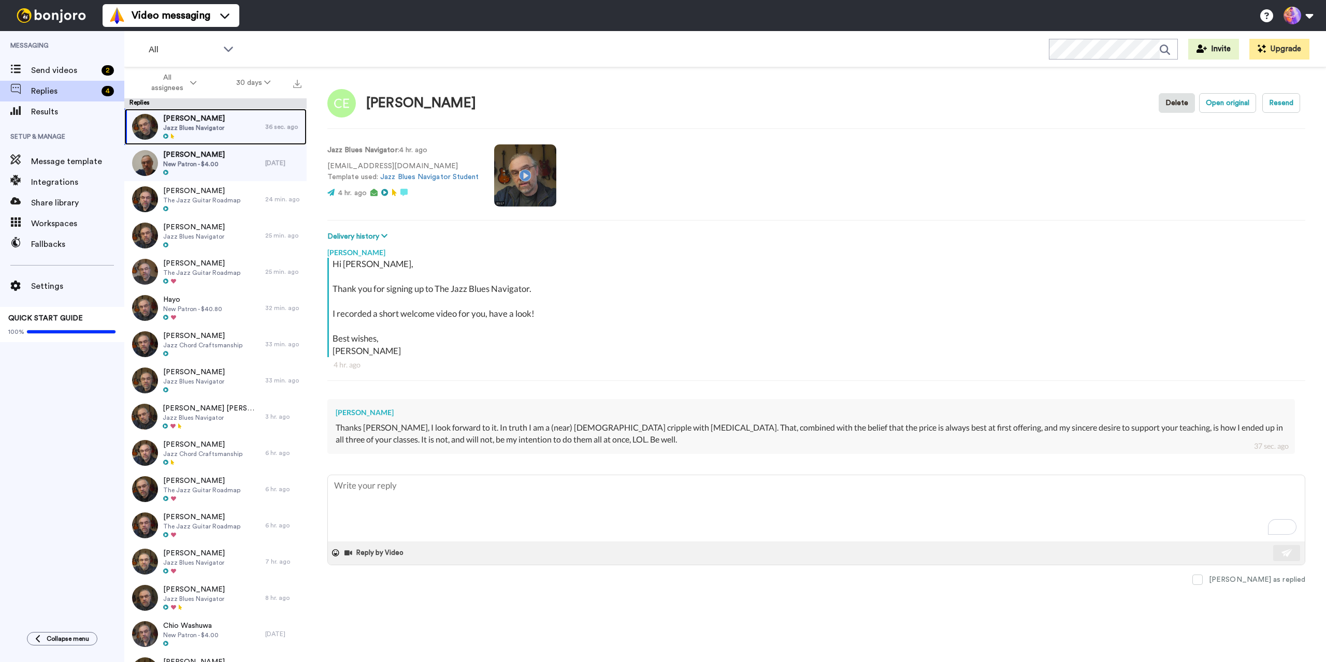
click at [205, 120] on span "Caleb Ervick" at bounding box center [194, 118] width 62 height 10
type textarea "x"
click at [65, 70] on span "Send videos" at bounding box center [64, 70] width 66 height 12
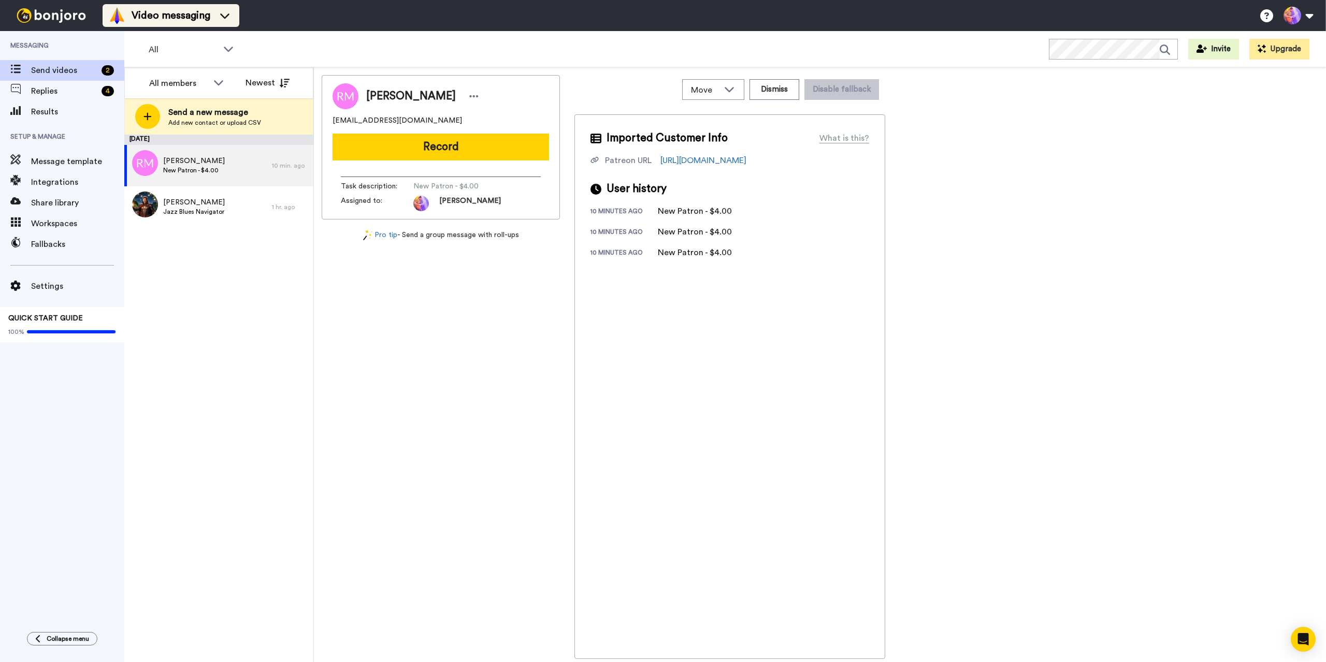
click at [174, 20] on span "Video messaging" at bounding box center [171, 15] width 79 height 14
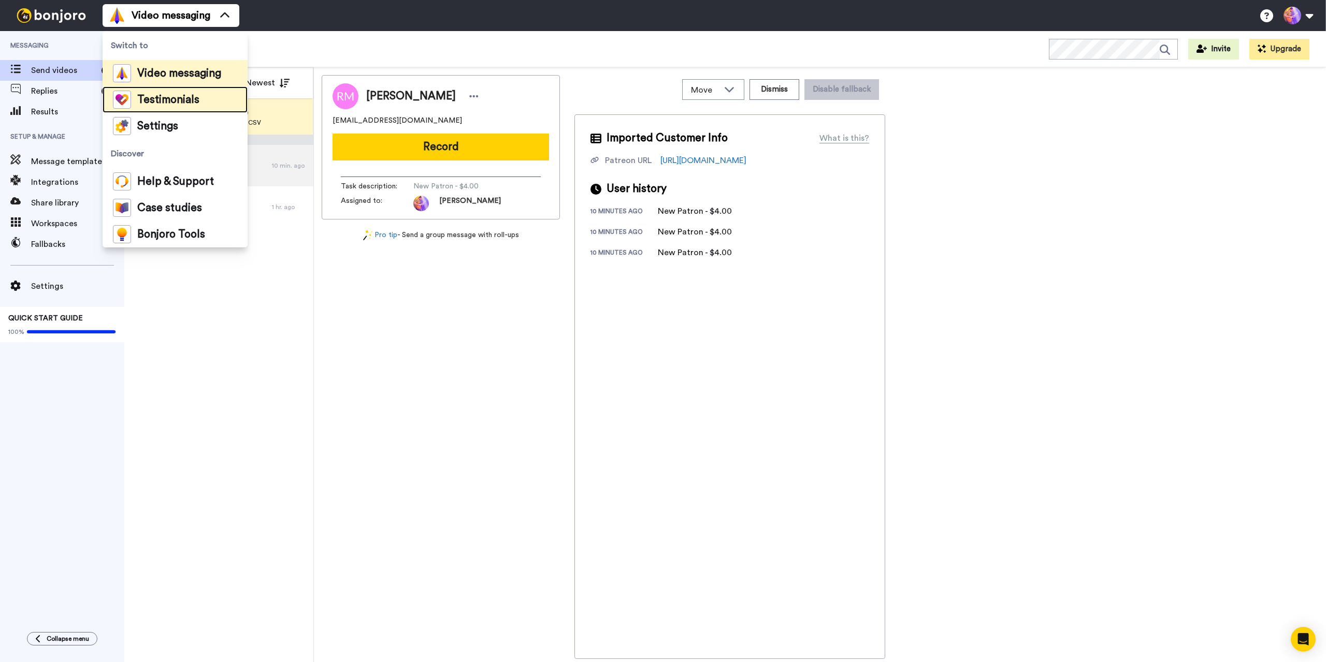
click at [157, 102] on span "Testimonials" at bounding box center [168, 100] width 62 height 10
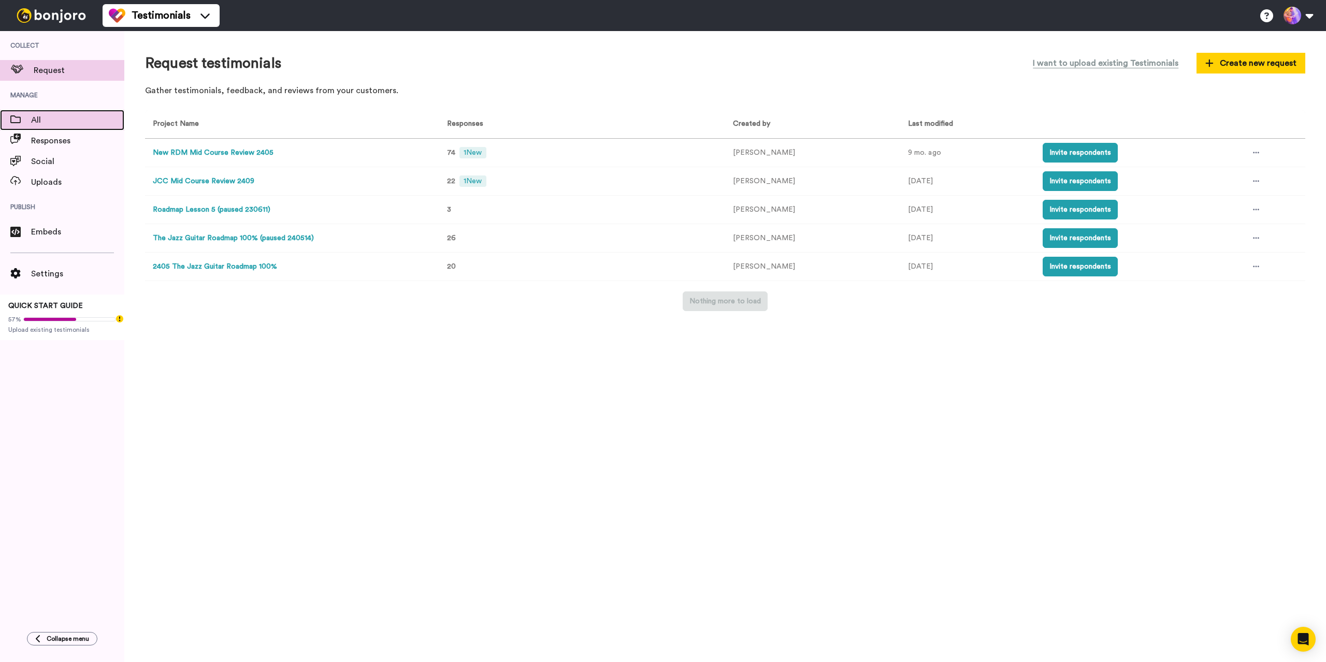
click at [57, 125] on span "All" at bounding box center [77, 120] width 93 height 12
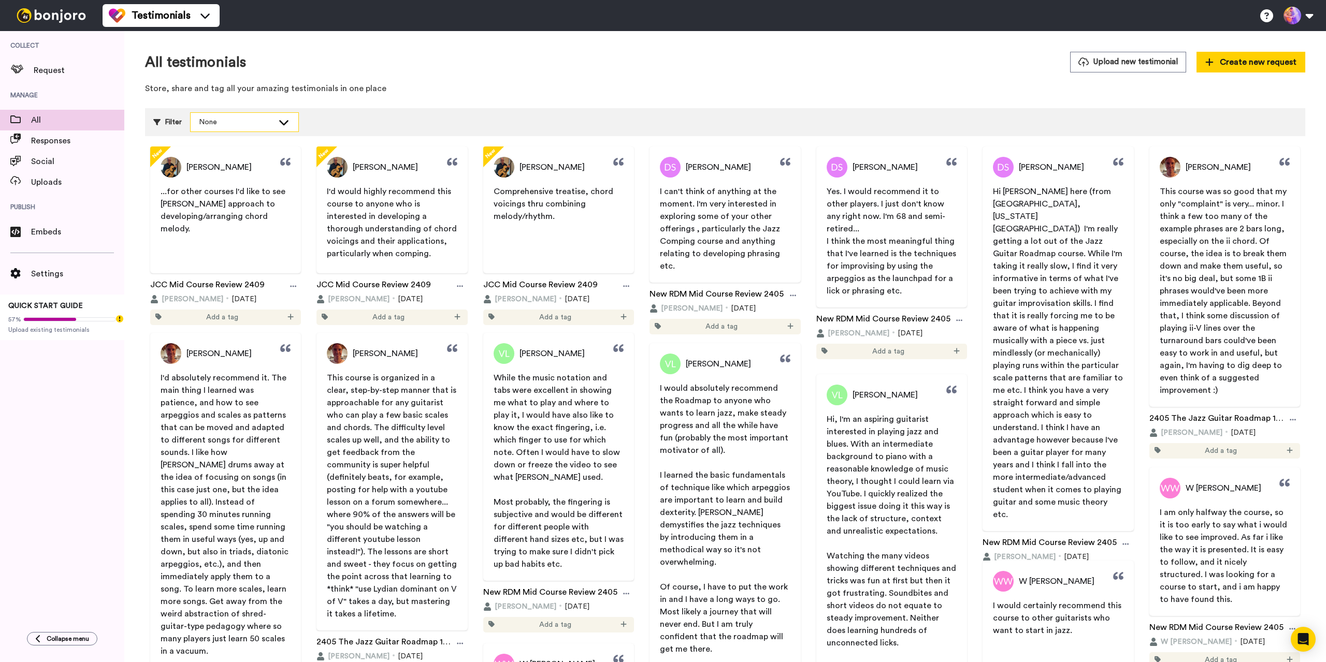
click at [259, 122] on div "None" at bounding box center [236, 122] width 75 height 10
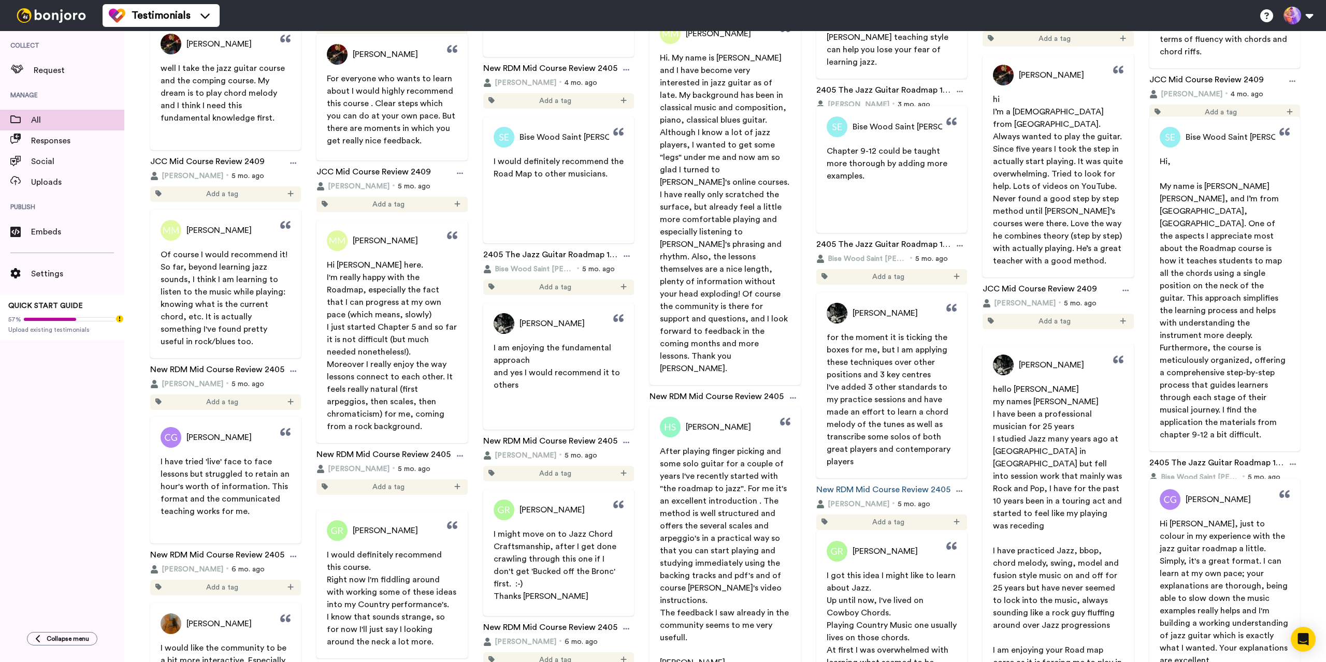
scroll to position [4108, 0]
